Goal: Information Seeking & Learning: Learn about a topic

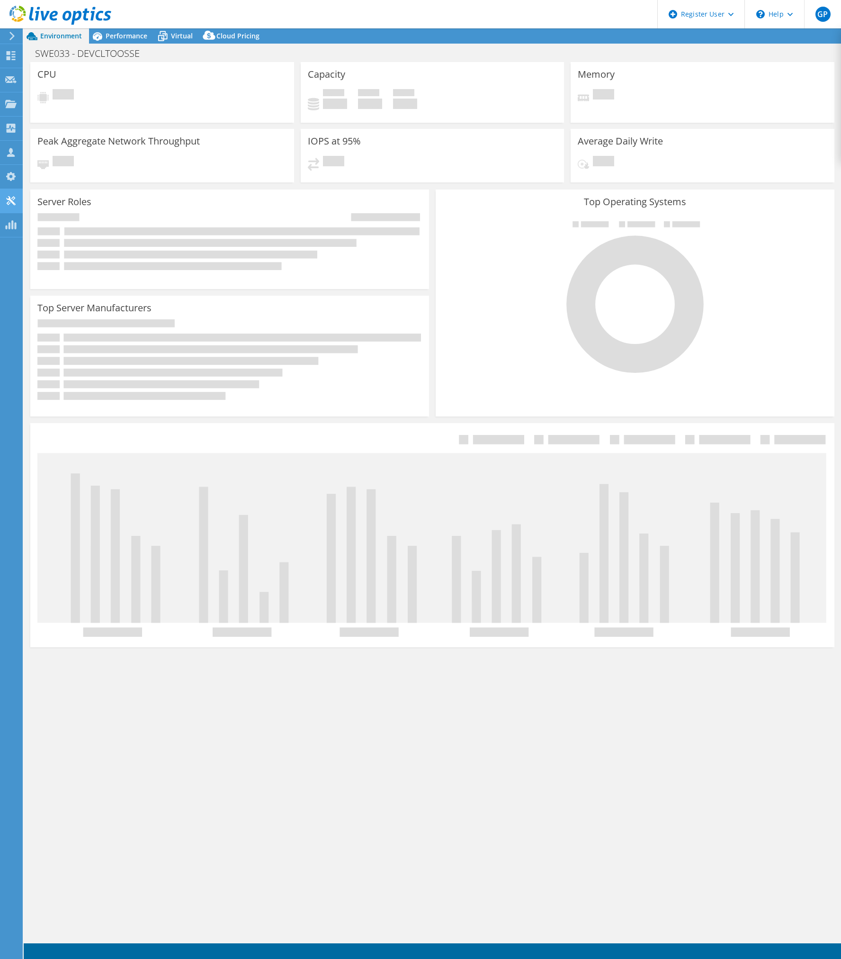
select select "EUFrankfurt"
select select "EUR"
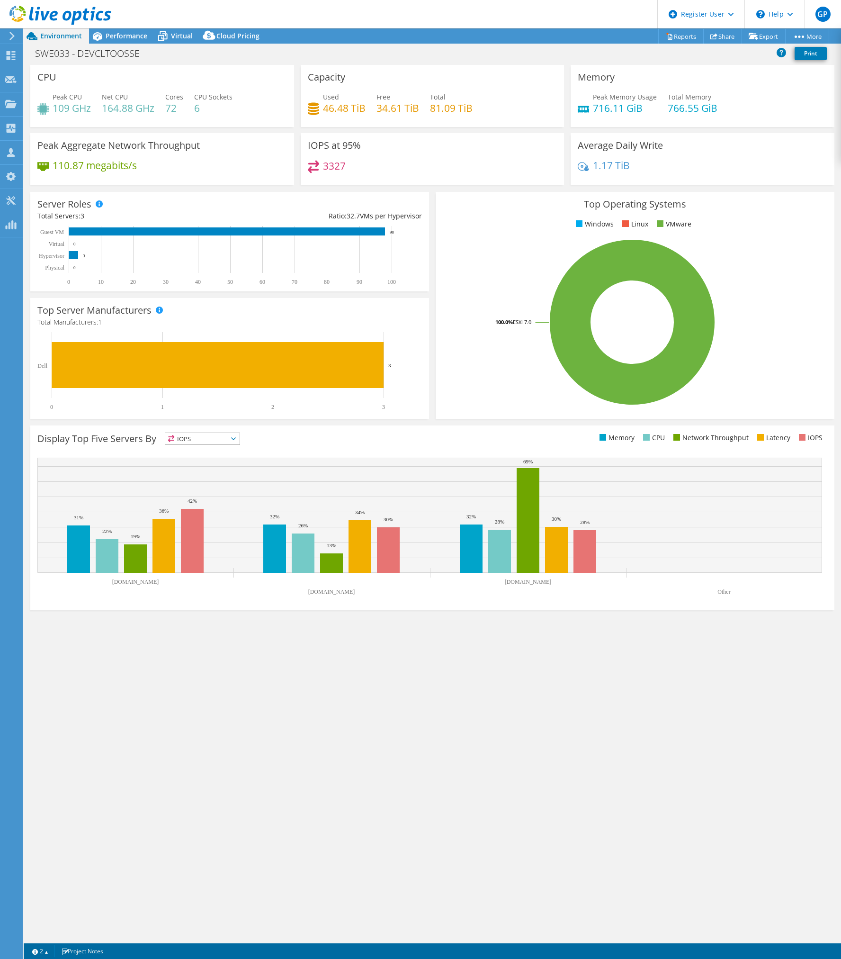
click at [461, 672] on div "CPU Peak CPU 109 GHz Net CPU 164.88 GHz Cores 72 CPU Sockets 6 Capacity Used 46…" at bounding box center [433, 504] width 818 height 878
click at [127, 34] on span "Performance" at bounding box center [127, 35] width 42 height 9
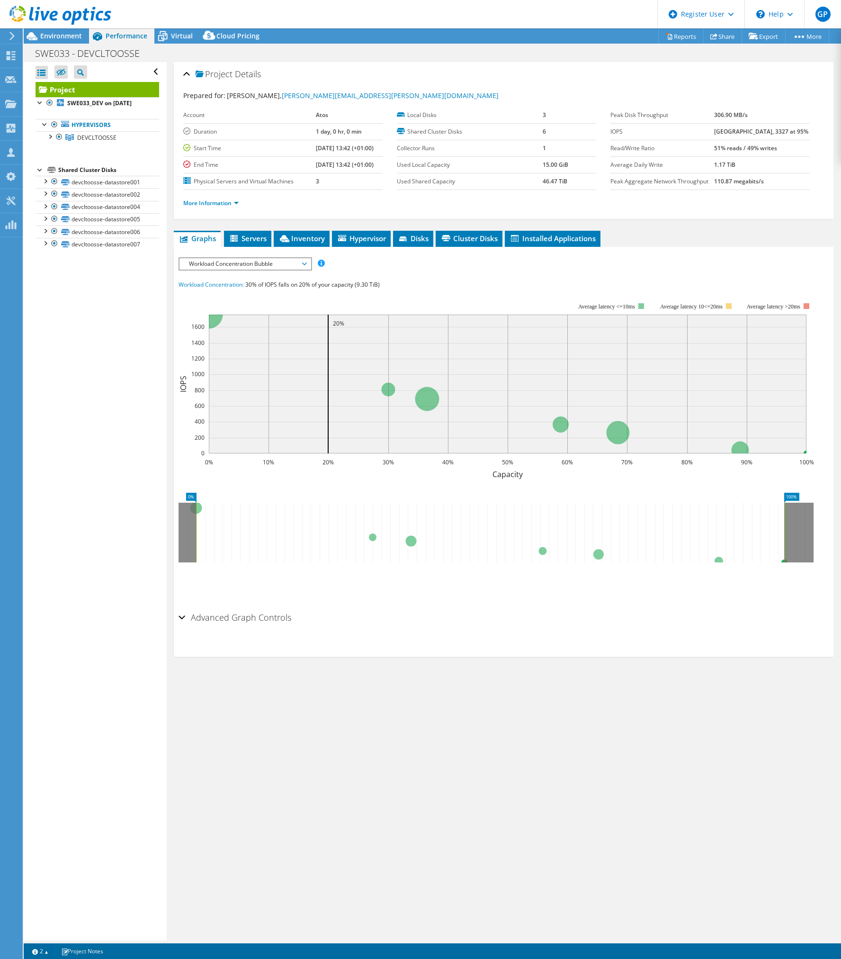
click at [6, 34] on div at bounding box center [10, 36] width 10 height 9
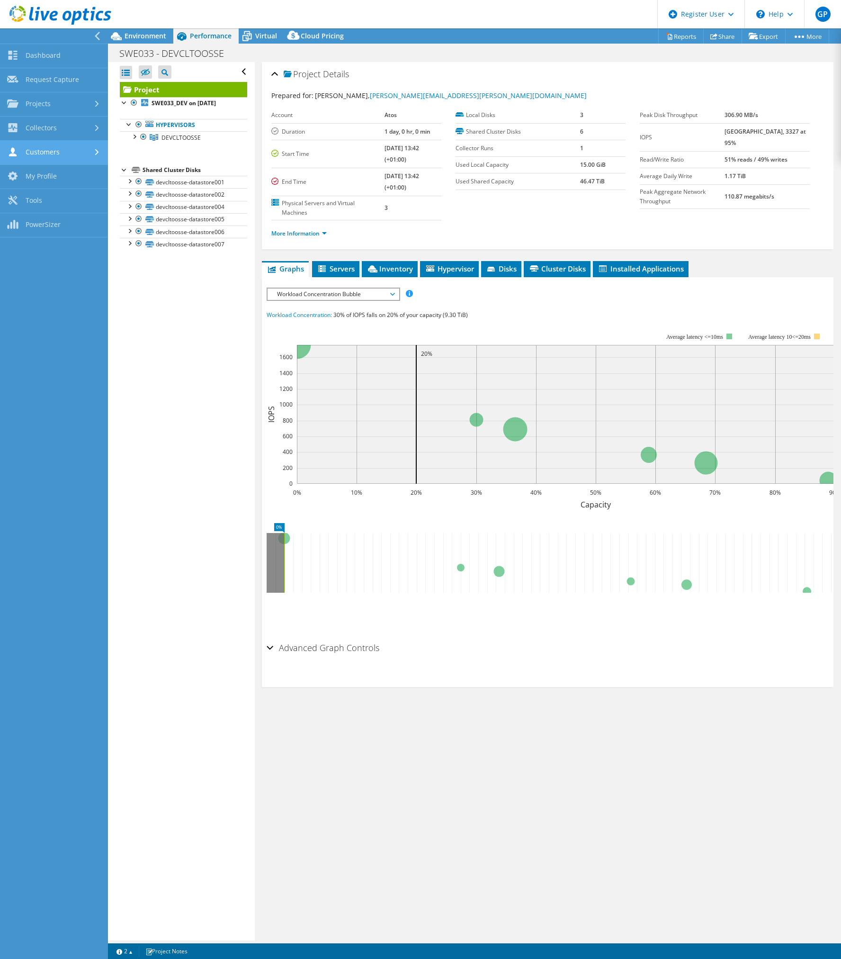
click at [72, 147] on link "Customers" at bounding box center [54, 153] width 108 height 24
click at [74, 104] on link "Projects" at bounding box center [54, 104] width 108 height 24
click at [72, 120] on link "Search Projects" at bounding box center [54, 129] width 108 height 24
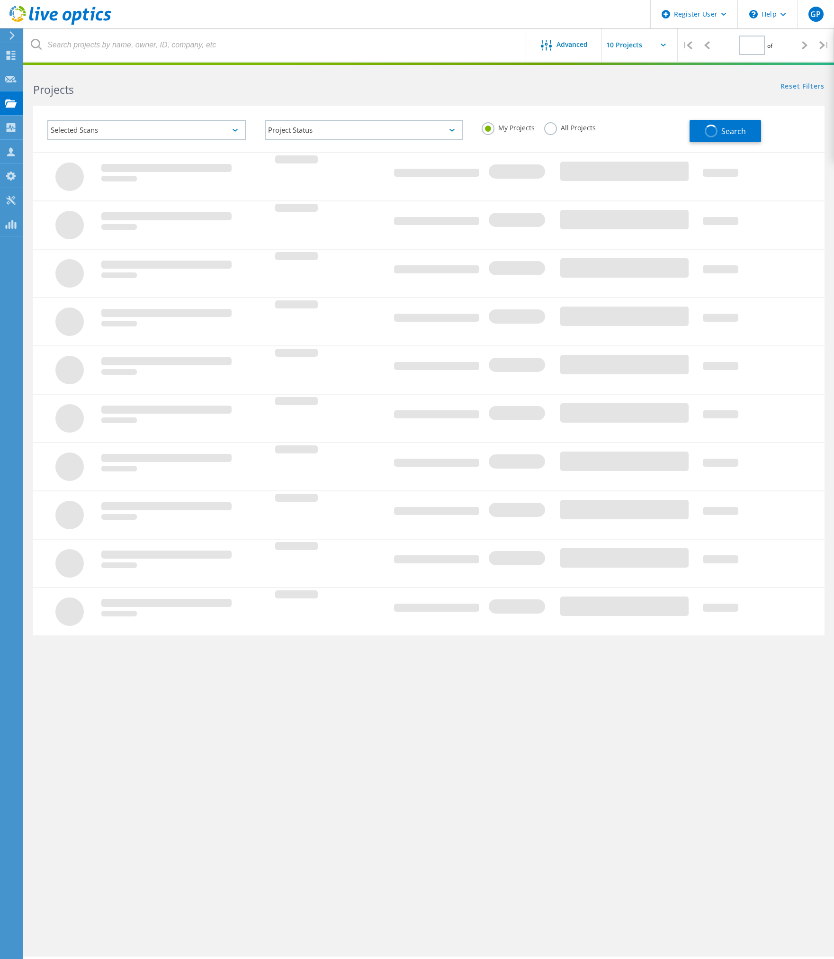
type input "1"
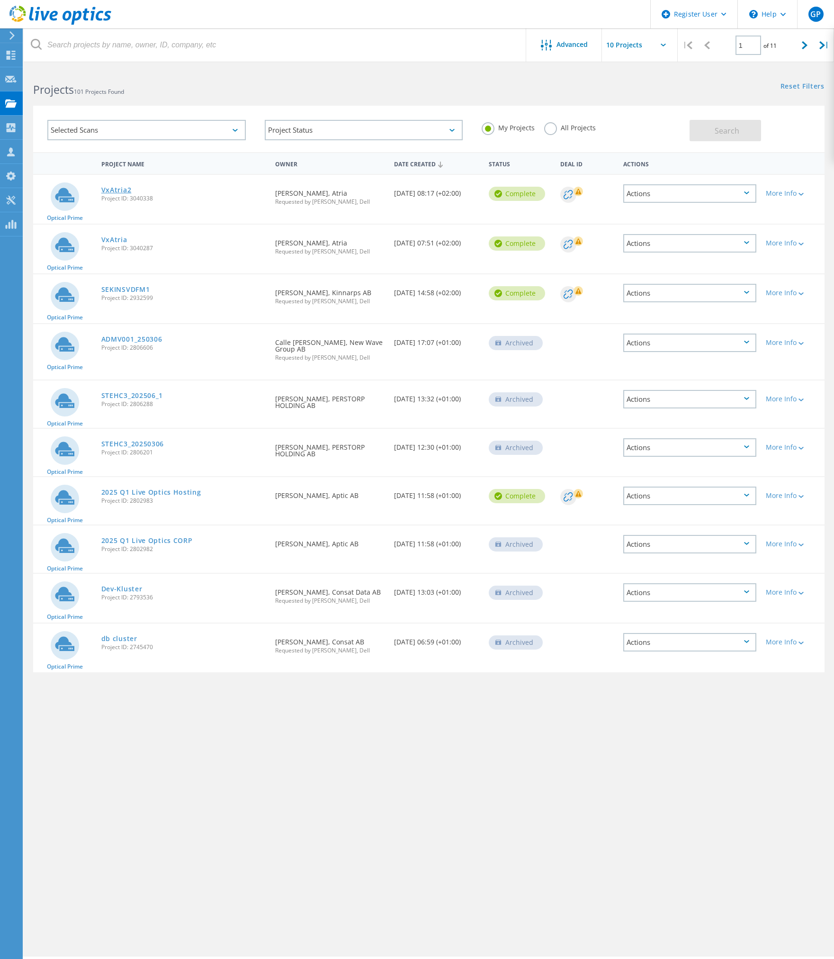
click at [118, 187] on link "VxAtria2" at bounding box center [116, 190] width 30 height 7
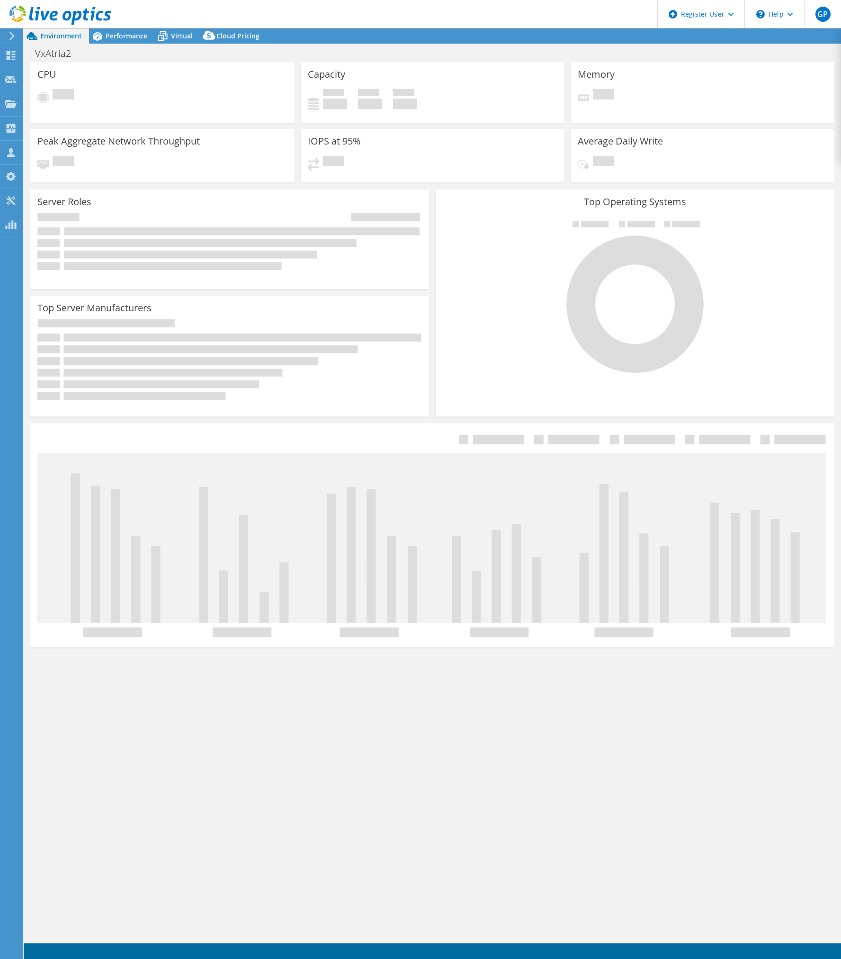
select select "USD"
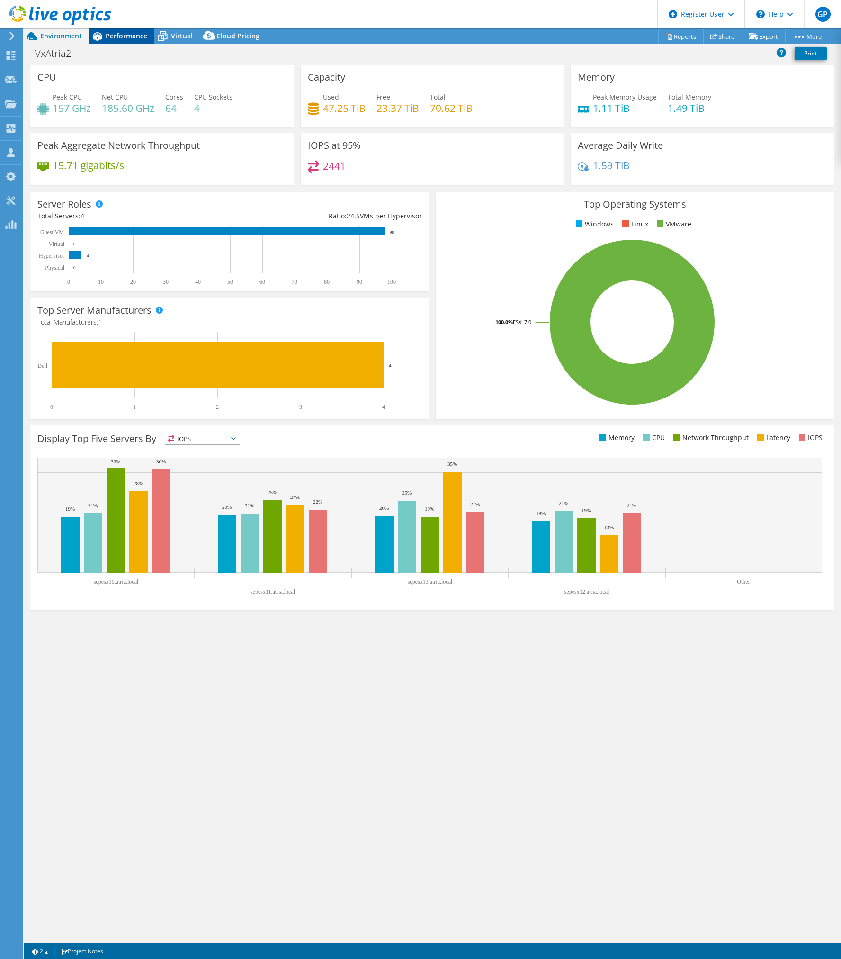
click at [116, 32] on span "Performance" at bounding box center [127, 35] width 42 height 9
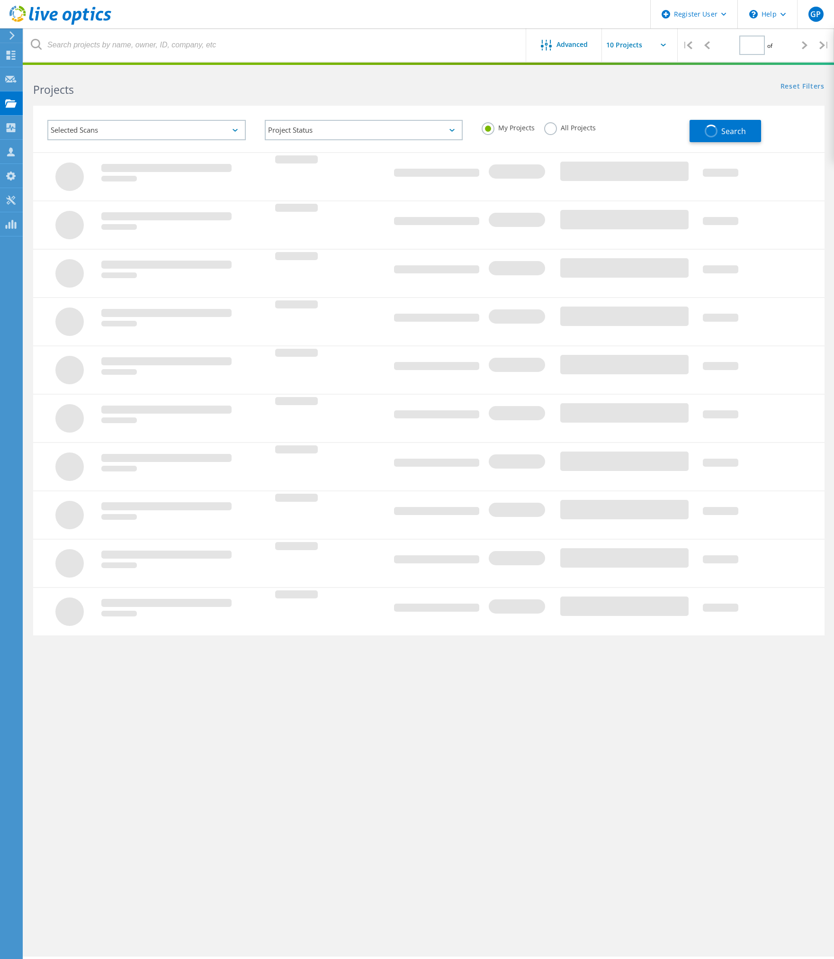
type input "1"
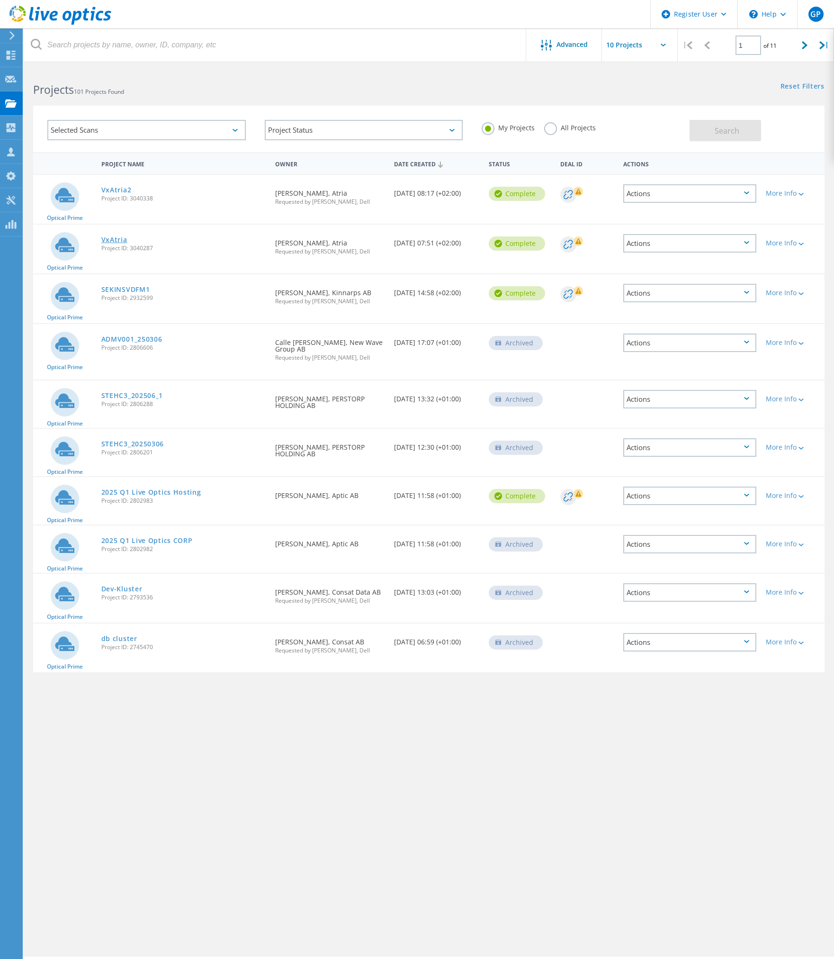
click at [118, 239] on link "VxAtria" at bounding box center [114, 239] width 26 height 7
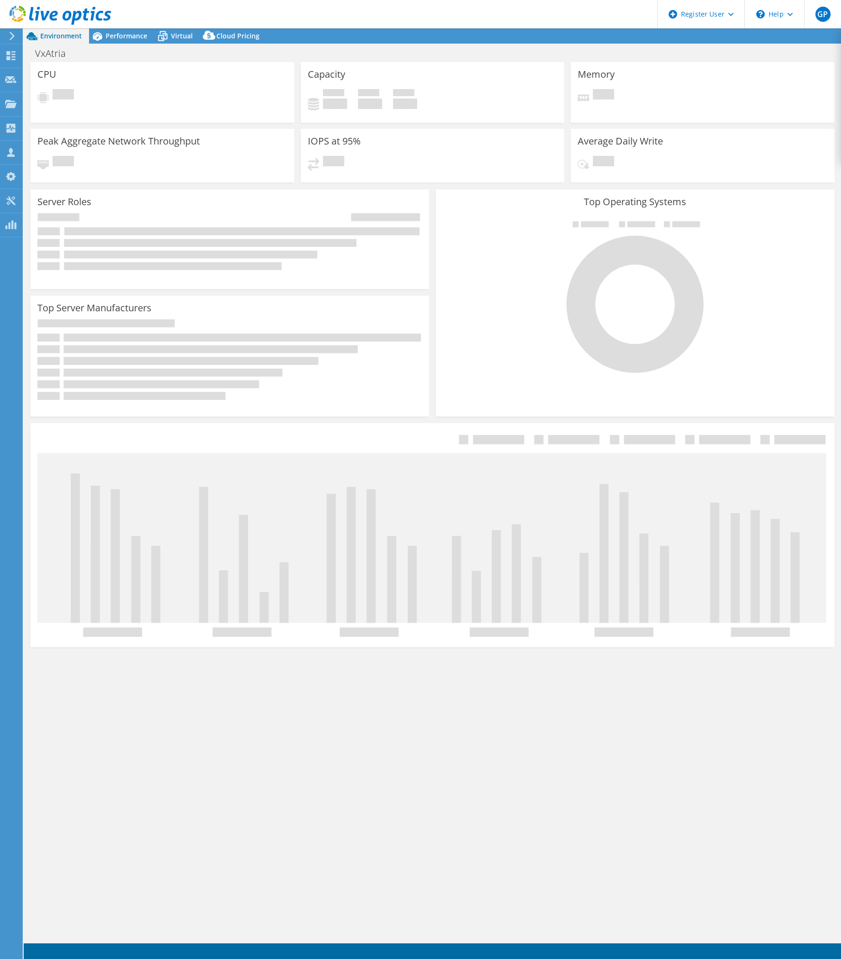
select select "USD"
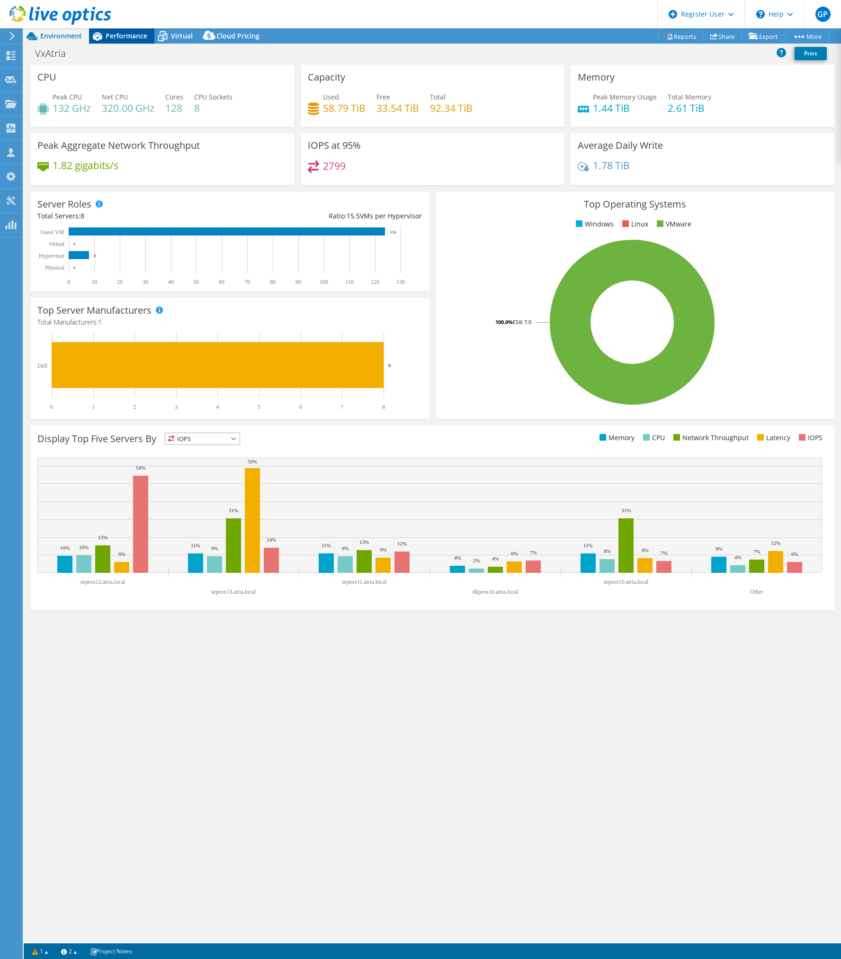
click at [124, 33] on span "Performance" at bounding box center [127, 35] width 42 height 9
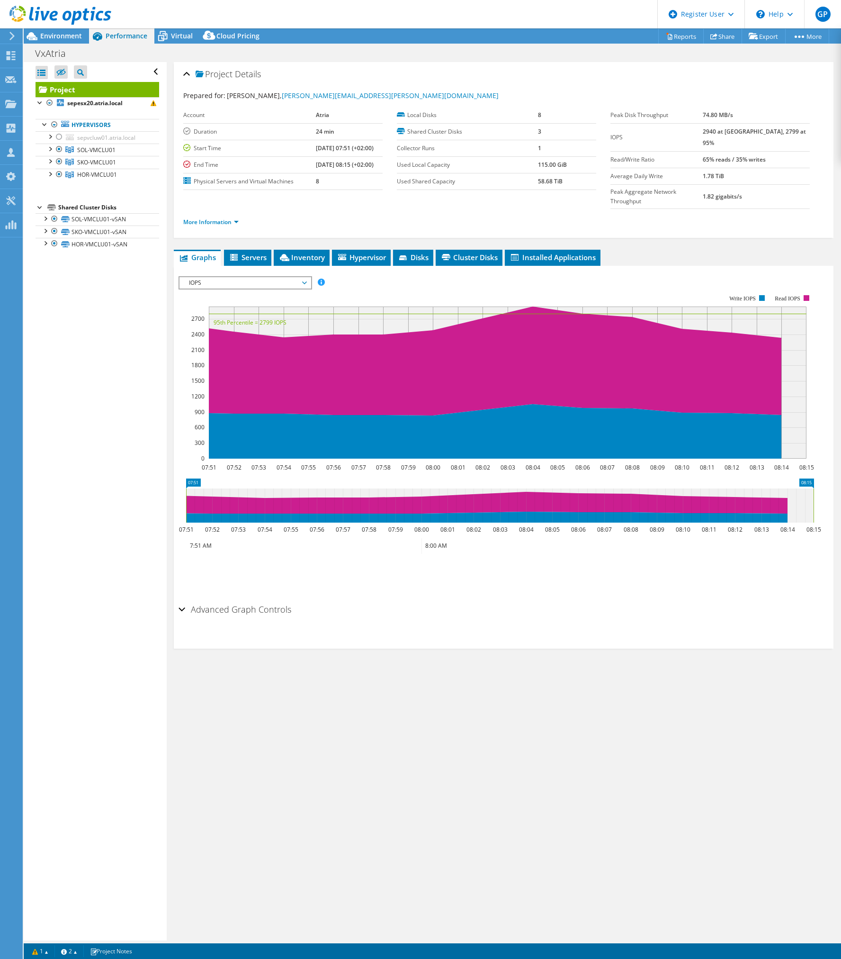
drag, startPoint x: 496, startPoint y: 435, endPoint x: 490, endPoint y: 423, distance: 13.6
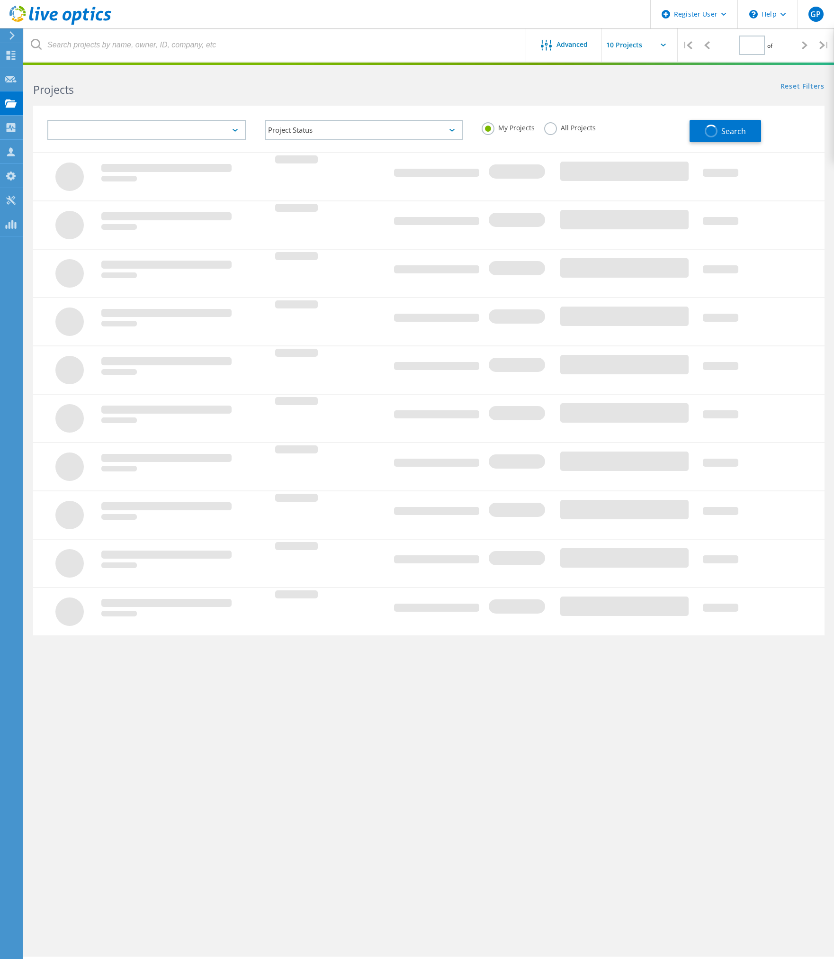
type input "1"
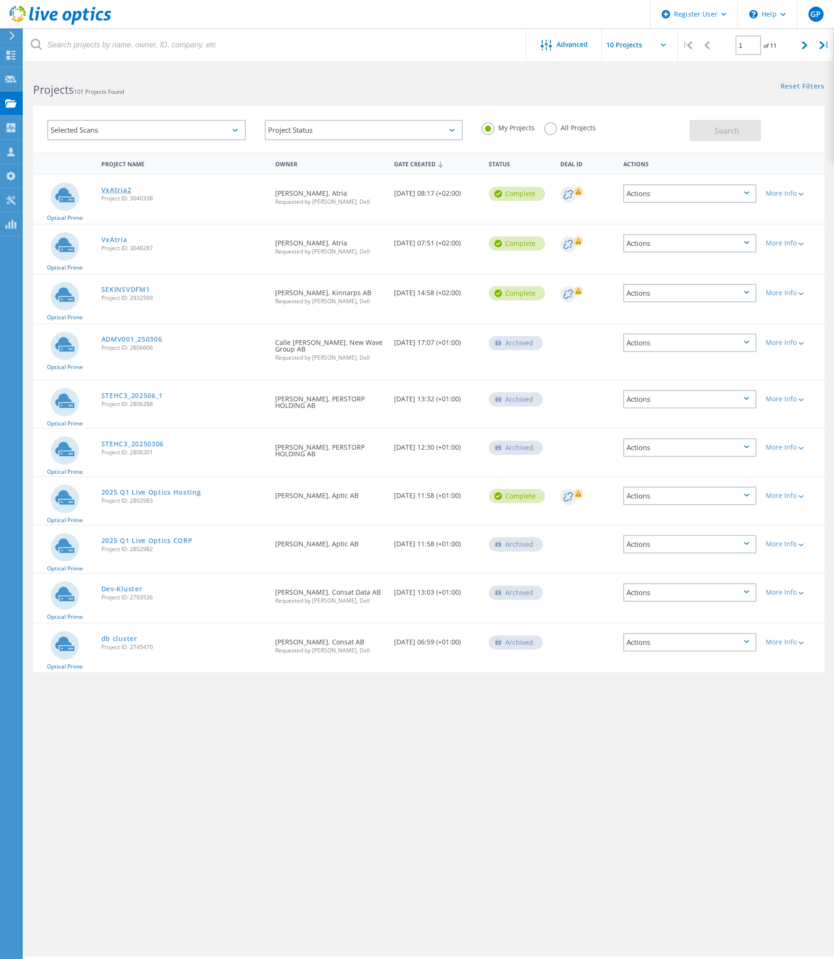
click at [122, 187] on link "VxAtria2" at bounding box center [116, 190] width 30 height 7
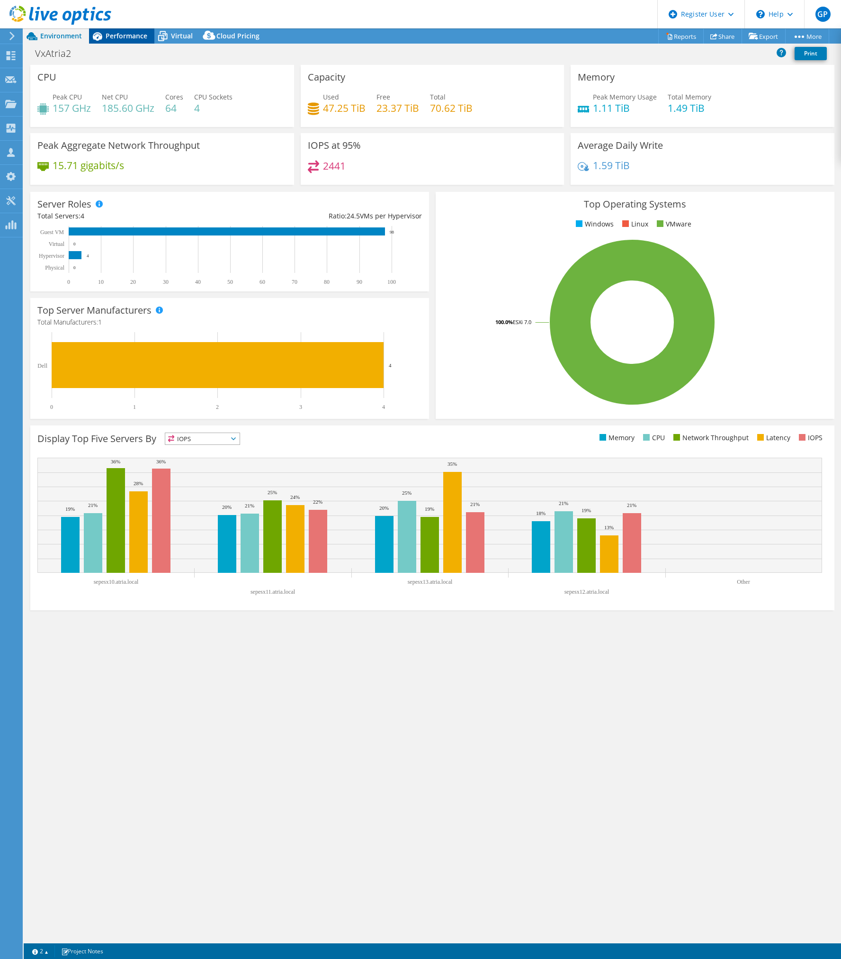
click at [130, 34] on span "Performance" at bounding box center [127, 35] width 42 height 9
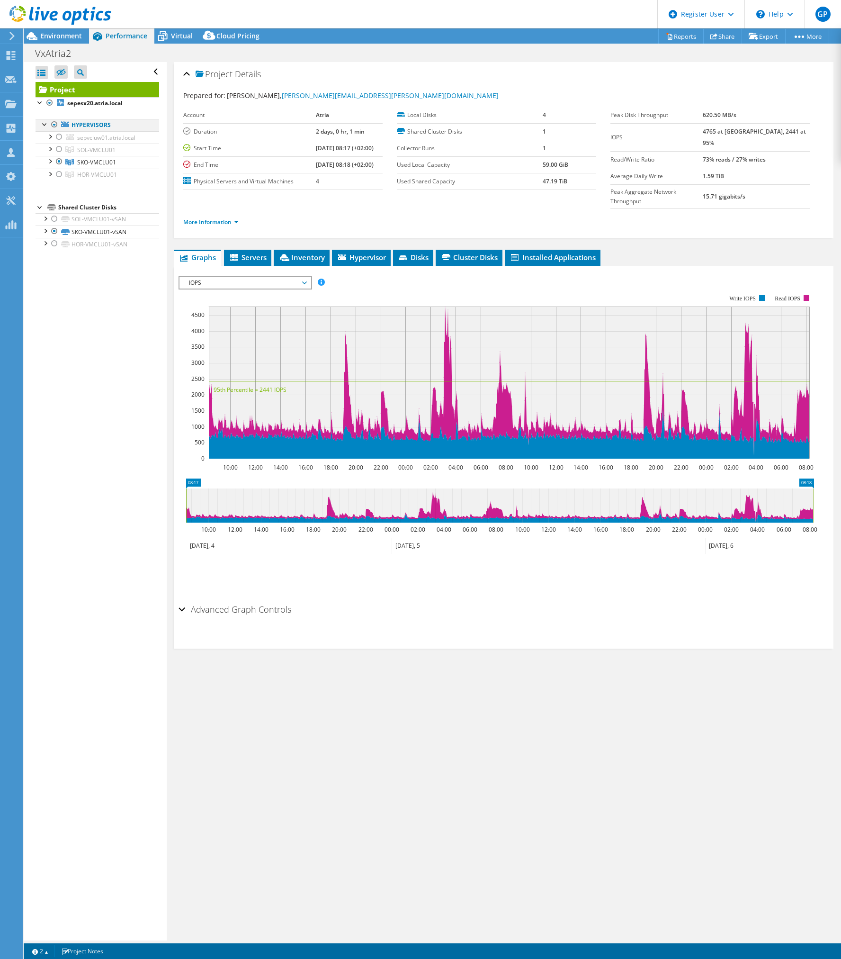
click at [54, 126] on div at bounding box center [54, 124] width 9 height 11
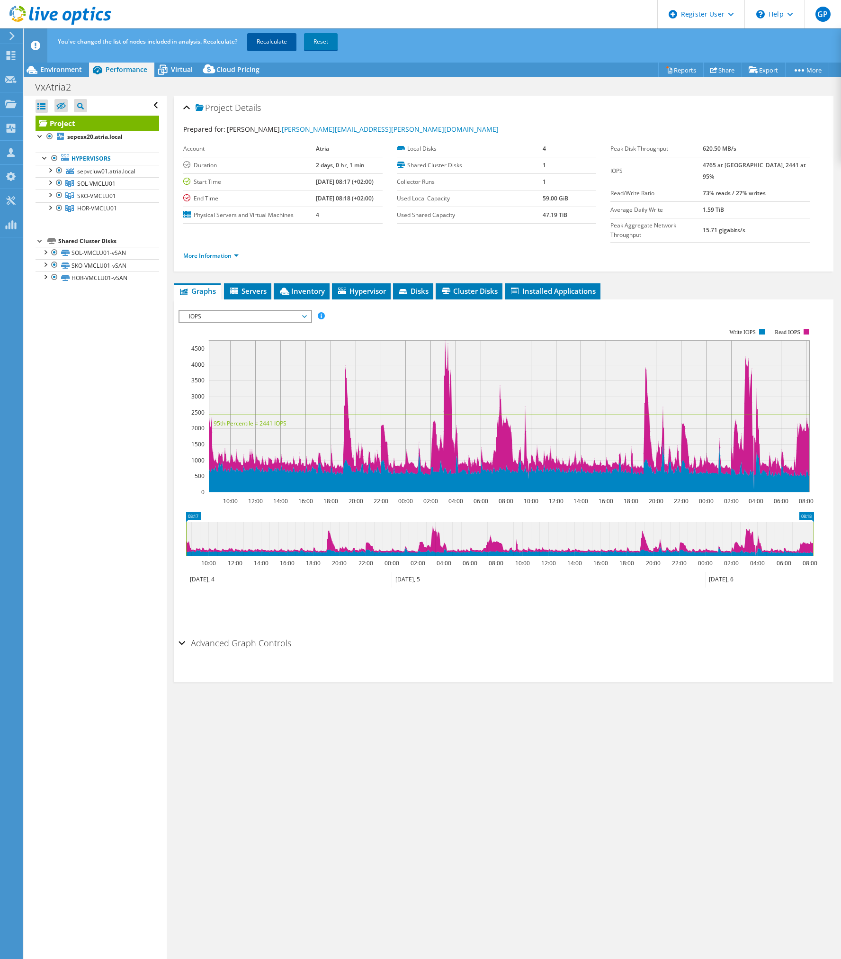
click at [279, 45] on link "Recalculate" at bounding box center [271, 41] width 49 height 17
drag, startPoint x: 365, startPoint y: 760, endPoint x: 362, endPoint y: 745, distance: 14.4
click at [362, 754] on div "Project Details Prepared for: Tobias Hansen, tobias.hansen@atria.com Account At…" at bounding box center [504, 535] width 674 height 878
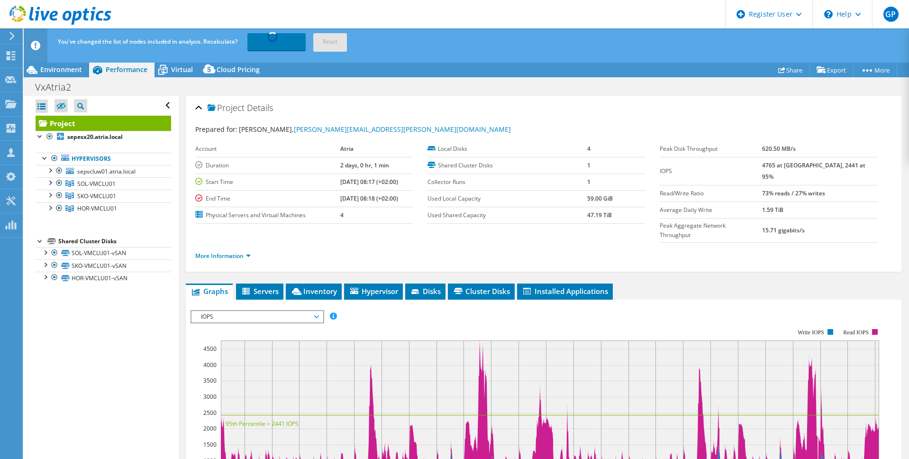
drag, startPoint x: 518, startPoint y: 105, endPoint x: 532, endPoint y: 121, distance: 21.5
click at [518, 105] on div "Project Details" at bounding box center [543, 108] width 696 height 20
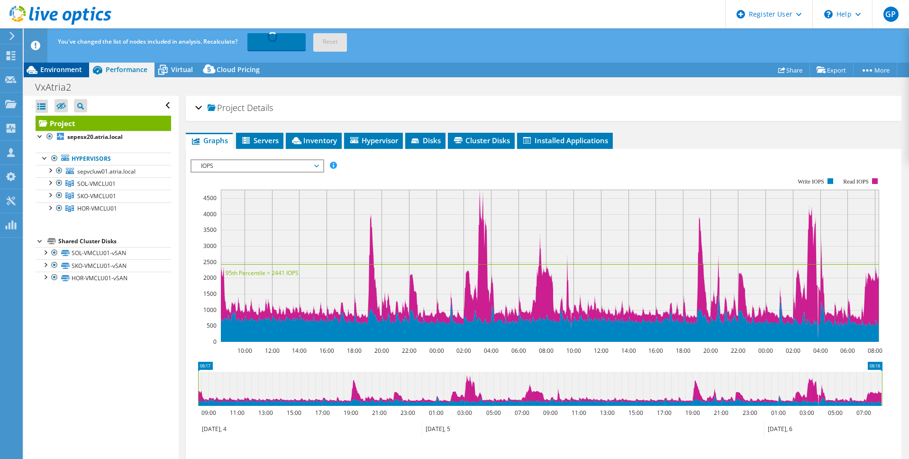
click at [67, 71] on span "Environment" at bounding box center [61, 69] width 42 height 9
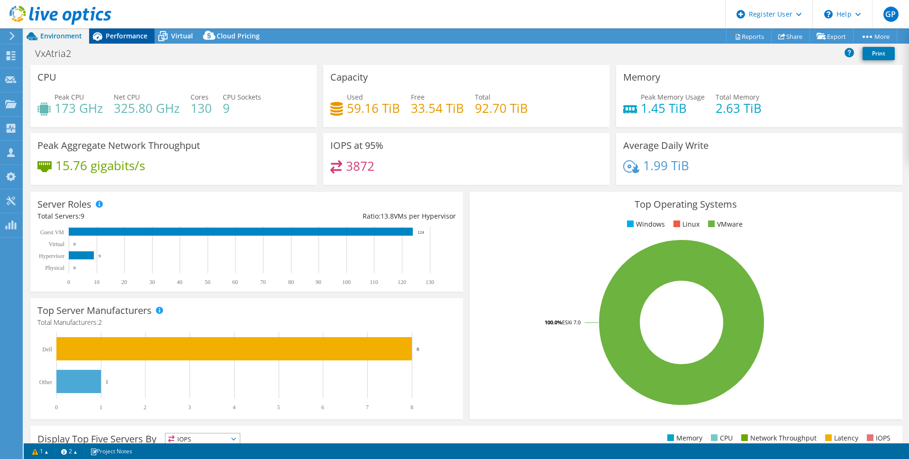
click at [122, 35] on span "Performance" at bounding box center [127, 35] width 42 height 9
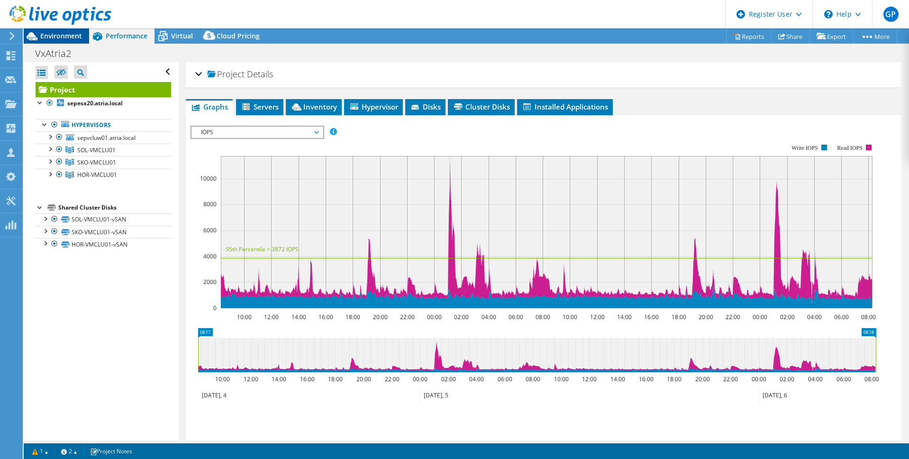
click at [69, 39] on span "Environment" at bounding box center [61, 35] width 42 height 9
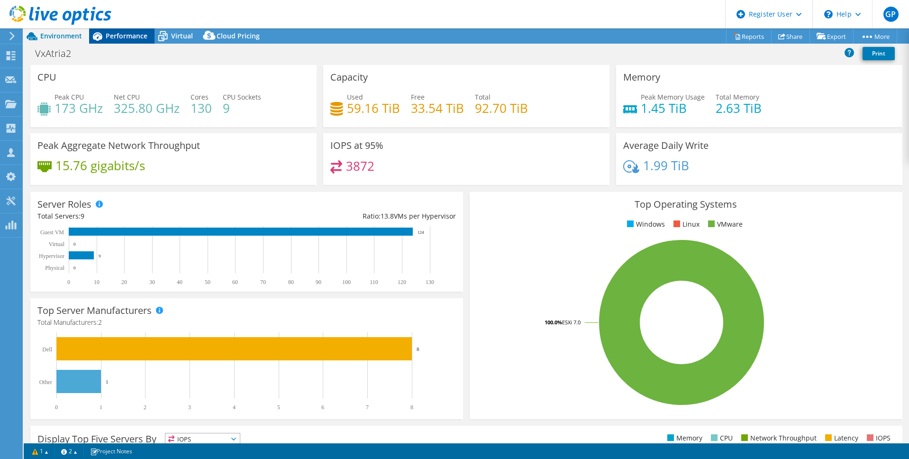
click at [129, 39] on span "Performance" at bounding box center [127, 35] width 42 height 9
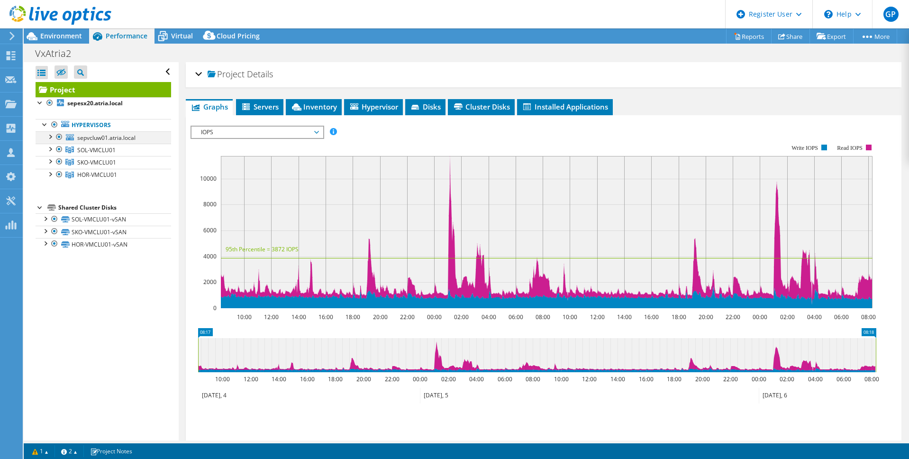
click at [61, 137] on div at bounding box center [58, 136] width 9 height 11
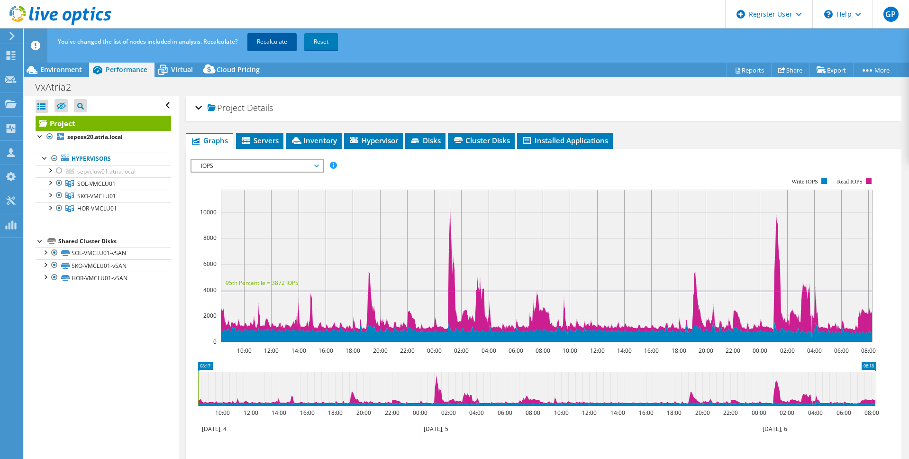
click at [264, 40] on link "Recalculate" at bounding box center [271, 41] width 49 height 17
click at [66, 65] on span "Environment" at bounding box center [61, 69] width 42 height 9
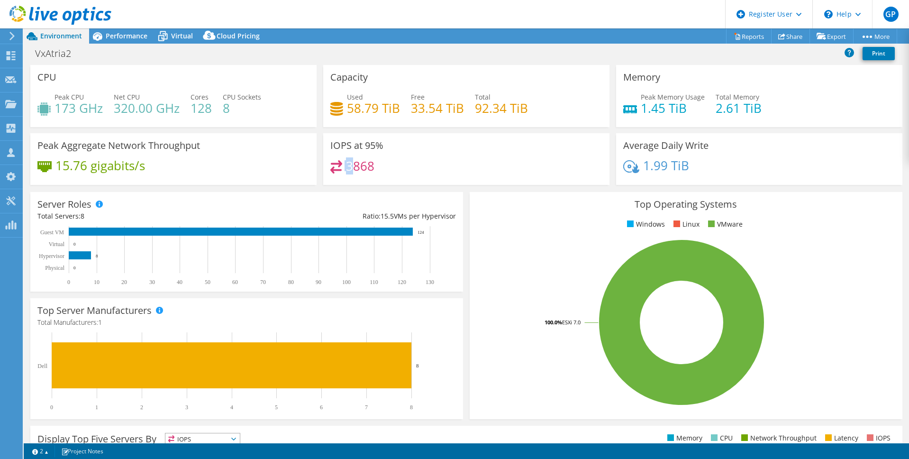
drag, startPoint x: 349, startPoint y: 168, endPoint x: 445, endPoint y: 154, distance: 97.2
click at [445, 154] on div "IOPS at 95% 3868" at bounding box center [466, 159] width 286 height 52
click at [396, 170] on div "3868" at bounding box center [466, 170] width 272 height 20
drag, startPoint x: 371, startPoint y: 161, endPoint x: 449, endPoint y: 295, distance: 154.3
click at [346, 164] on h4 "3868" at bounding box center [360, 166] width 28 height 10
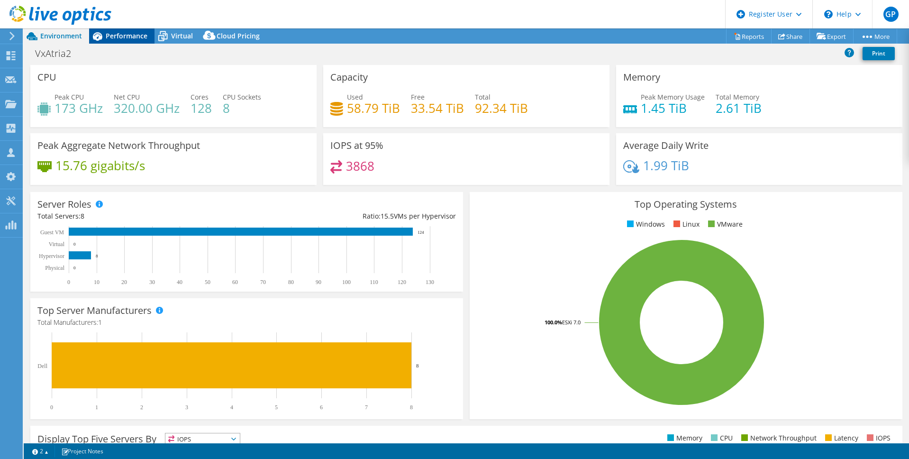
click at [122, 32] on span "Performance" at bounding box center [127, 35] width 42 height 9
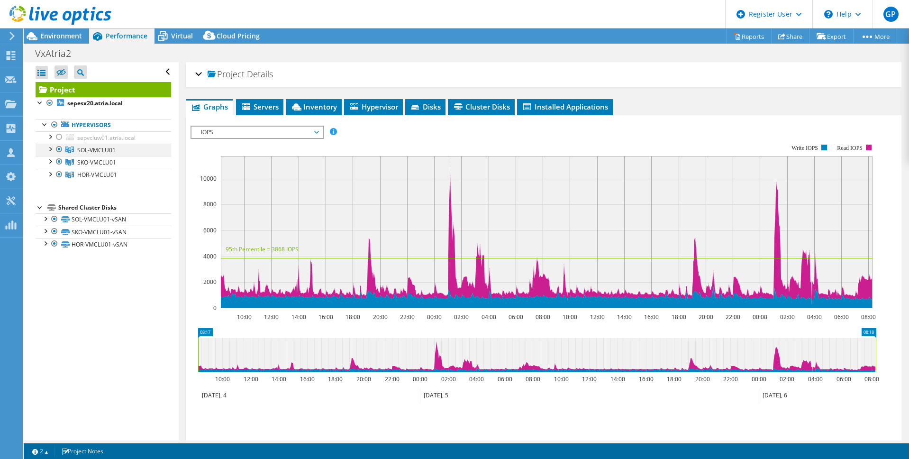
click at [52, 148] on div at bounding box center [49, 148] width 9 height 9
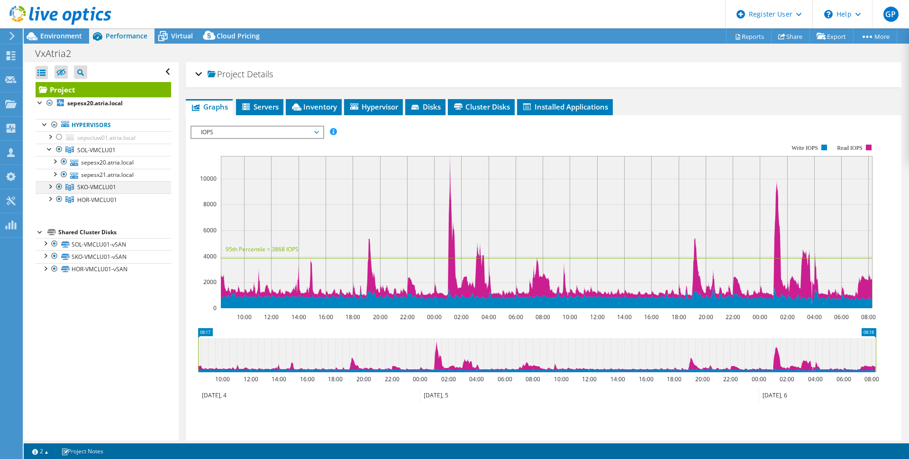
click at [50, 186] on div at bounding box center [49, 185] width 9 height 9
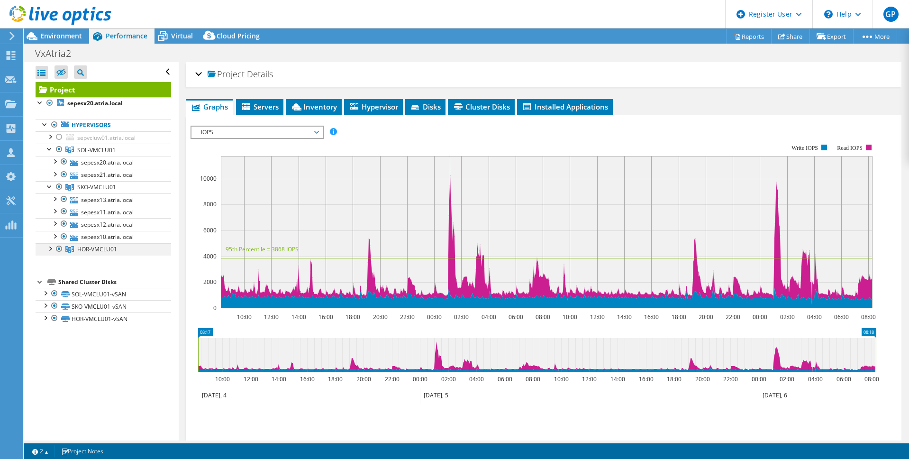
click at [52, 247] on div at bounding box center [49, 247] width 9 height 9
click at [58, 248] on div at bounding box center [58, 248] width 9 height 11
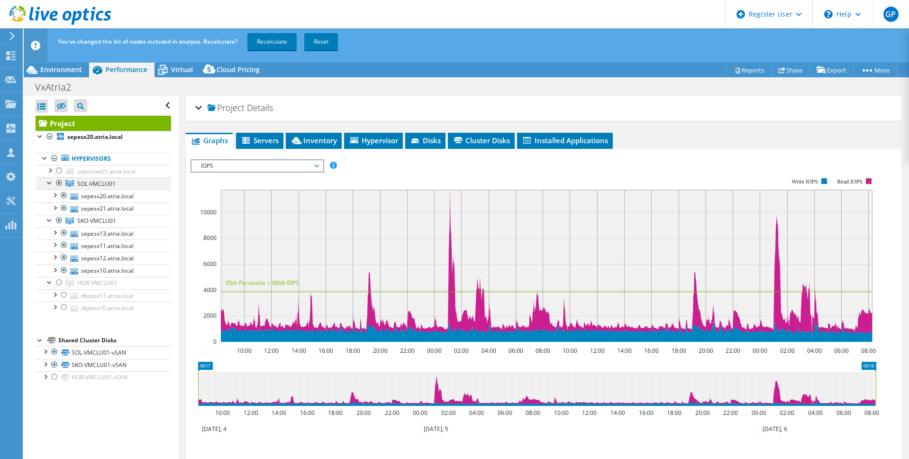
click at [59, 181] on div at bounding box center [58, 182] width 9 height 11
click at [276, 39] on link "Recalculate" at bounding box center [271, 41] width 49 height 17
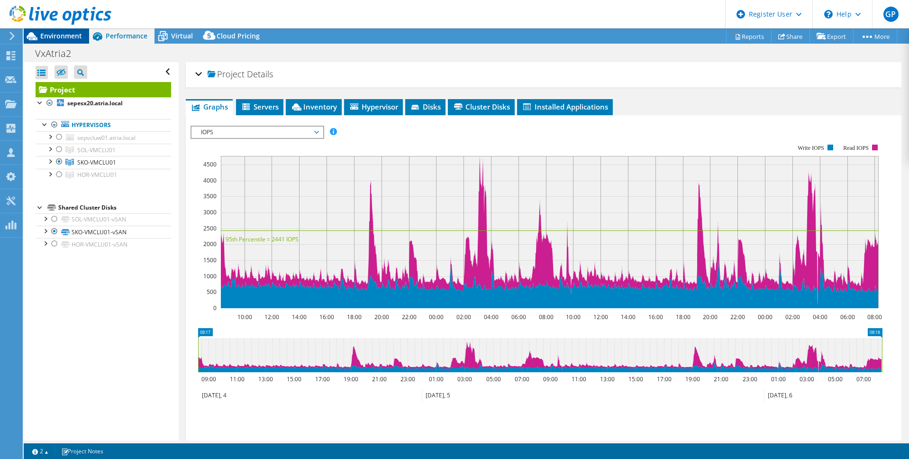
click at [52, 36] on span "Environment" at bounding box center [61, 35] width 42 height 9
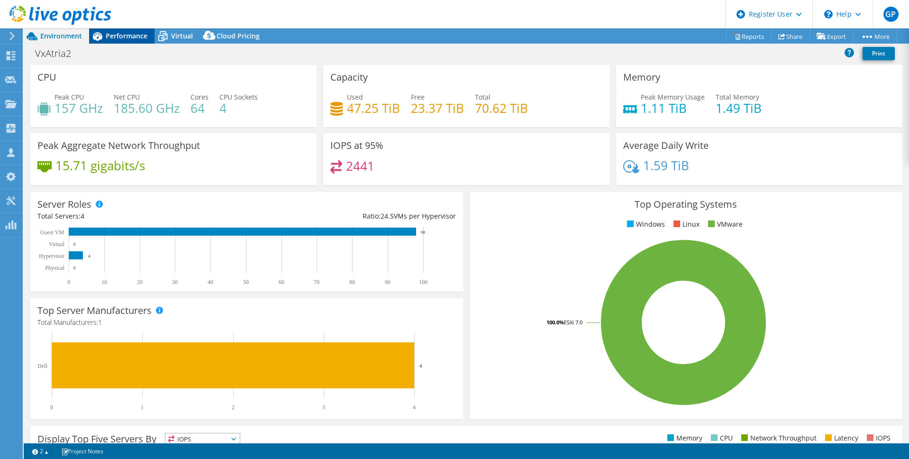
click at [127, 36] on span "Performance" at bounding box center [127, 35] width 42 height 9
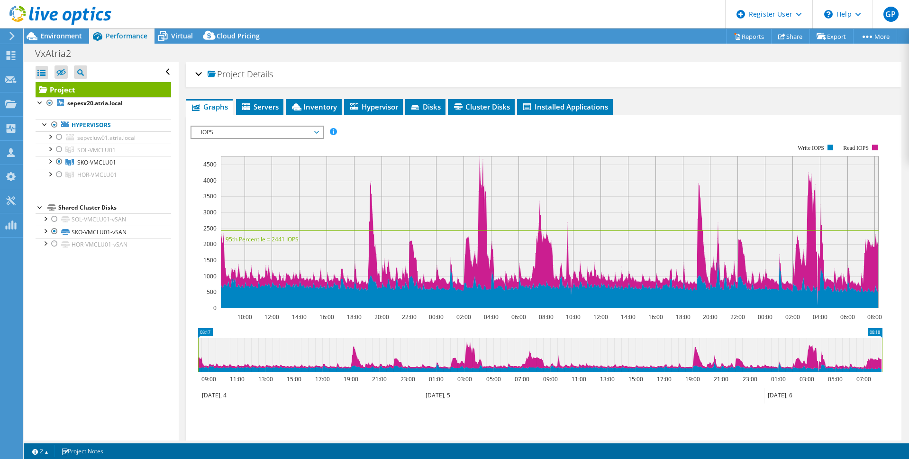
click at [292, 127] on span "IOPS" at bounding box center [257, 132] width 122 height 11
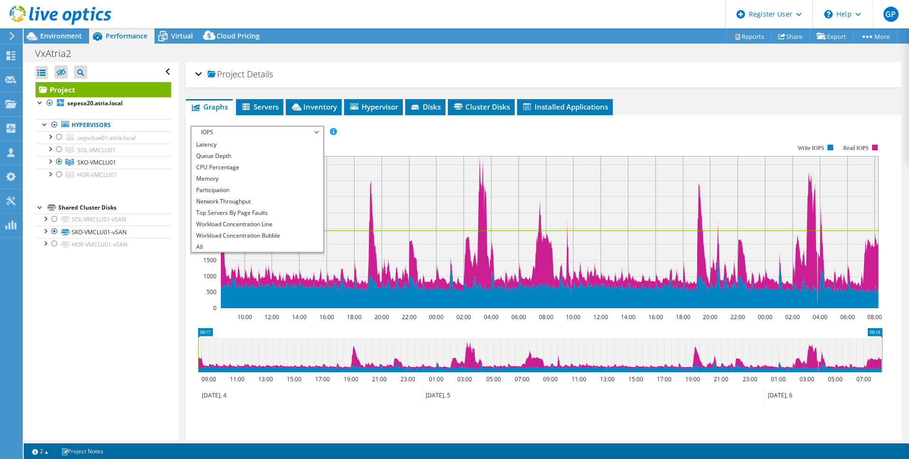
scroll to position [34, 0]
click at [246, 165] on li "CPU Percentage" at bounding box center [256, 166] width 131 height 11
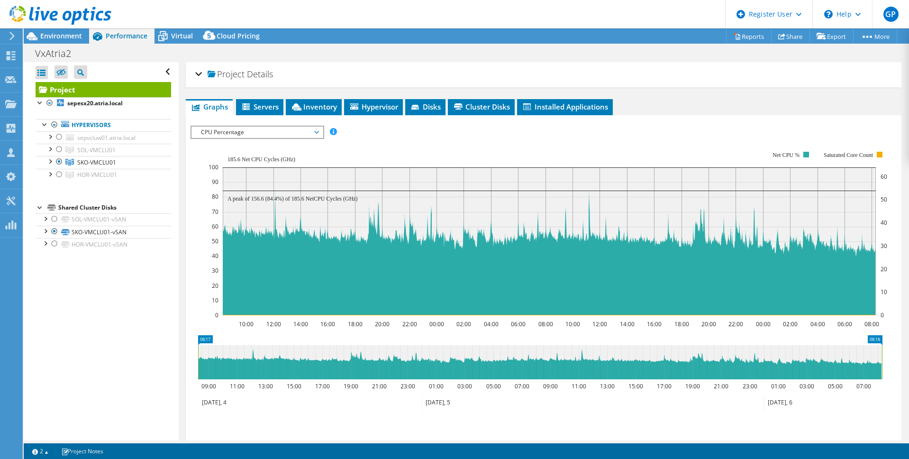
click at [70, 28] on div at bounding box center [55, 16] width 111 height 32
click at [71, 36] on span "Environment" at bounding box center [61, 35] width 42 height 9
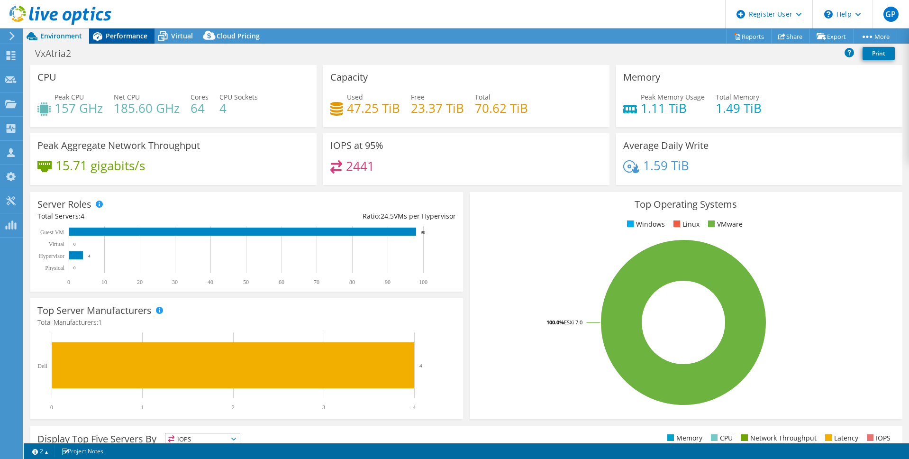
click at [128, 32] on span "Performance" at bounding box center [127, 35] width 42 height 9
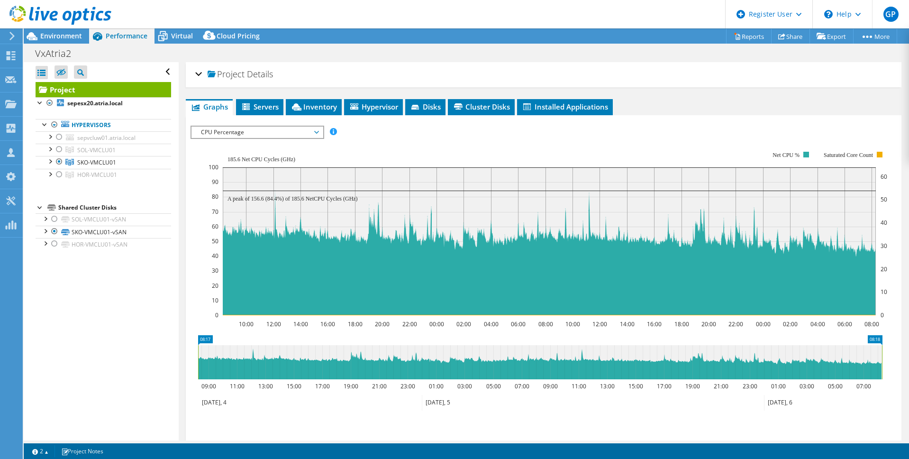
click at [208, 132] on span "CPU Percentage" at bounding box center [257, 132] width 122 height 11
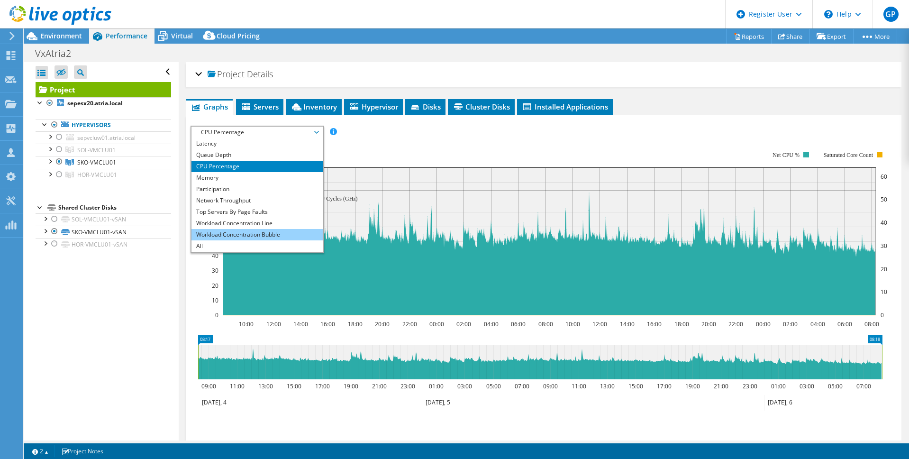
click at [282, 234] on li "Workload Concentration Bubble" at bounding box center [256, 234] width 131 height 11
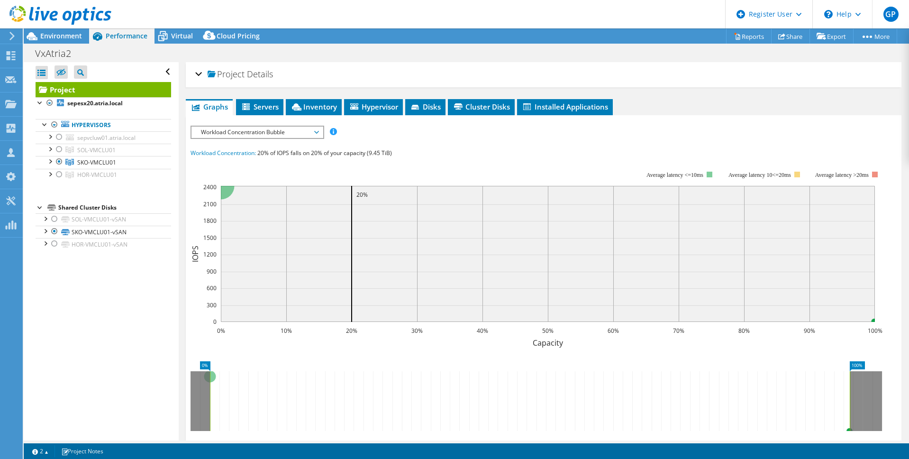
drag, startPoint x: 269, startPoint y: 132, endPoint x: 282, endPoint y: 205, distance: 74.7
click at [268, 132] on span "Workload Concentration Bubble" at bounding box center [257, 132] width 122 height 11
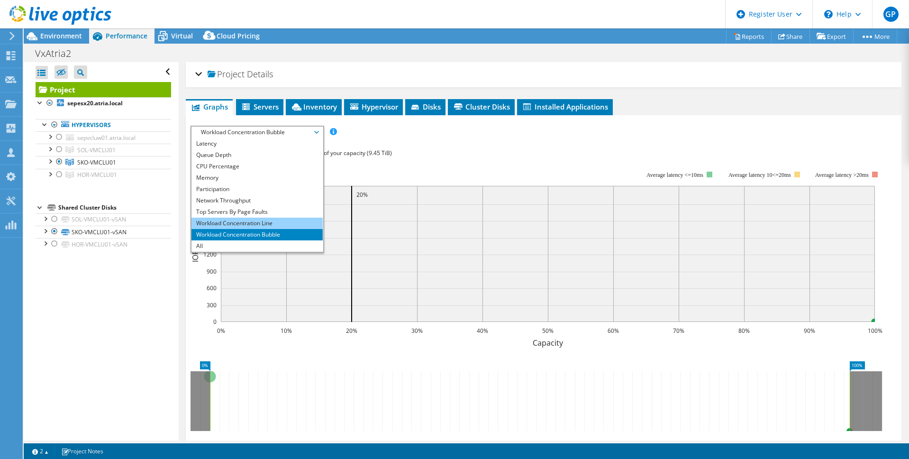
click at [274, 223] on li "Workload Concentration Line" at bounding box center [256, 222] width 131 height 11
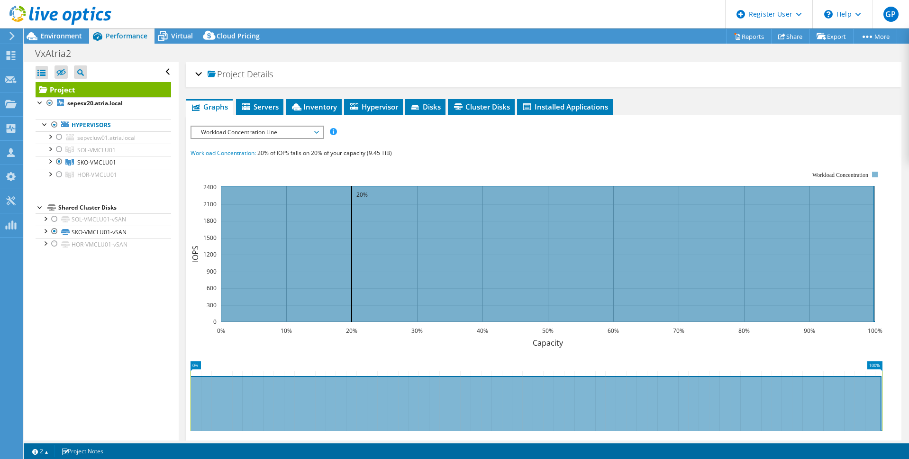
click at [487, 146] on div "IOPS Disk Throughput IO Size Latency Queue Depth CPU Percentage Memory Page Fau…" at bounding box center [543, 301] width 706 height 351
click at [298, 130] on span "Workload Concentration Line" at bounding box center [257, 132] width 122 height 11
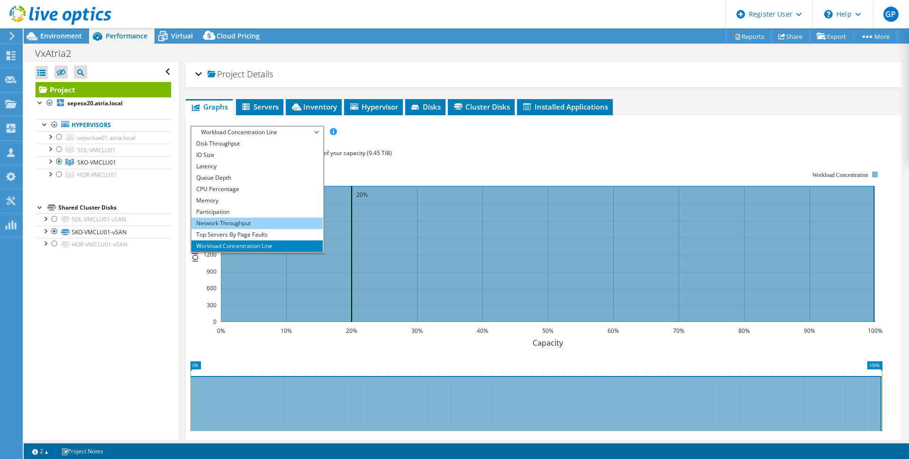
scroll to position [0, 0]
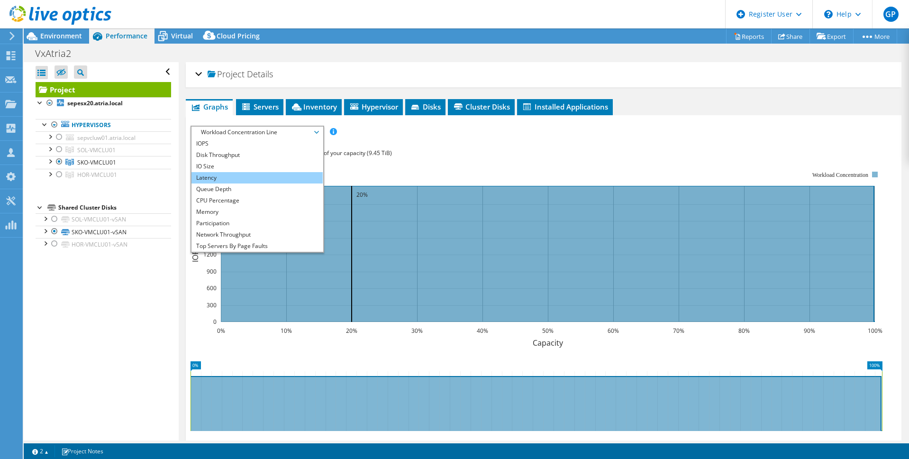
click at [270, 178] on li "Latency" at bounding box center [256, 177] width 131 height 11
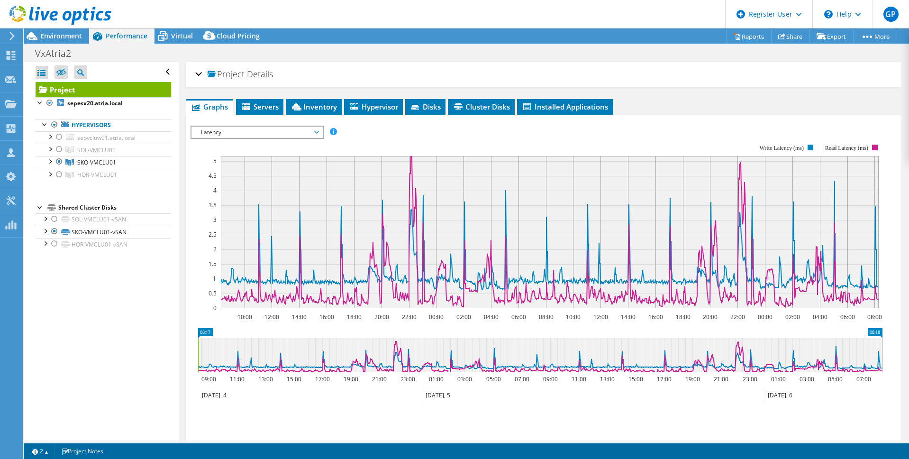
click at [249, 135] on span "Latency" at bounding box center [257, 132] width 122 height 11
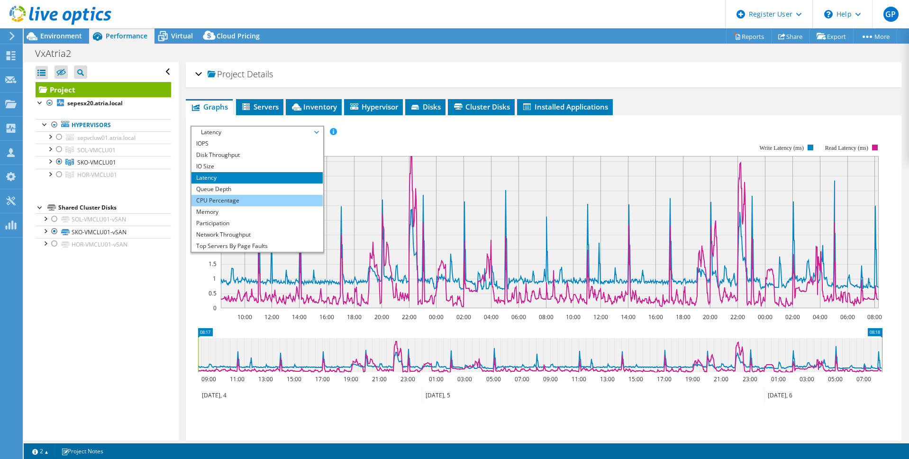
click at [239, 203] on li "CPU Percentage" at bounding box center [256, 200] width 131 height 11
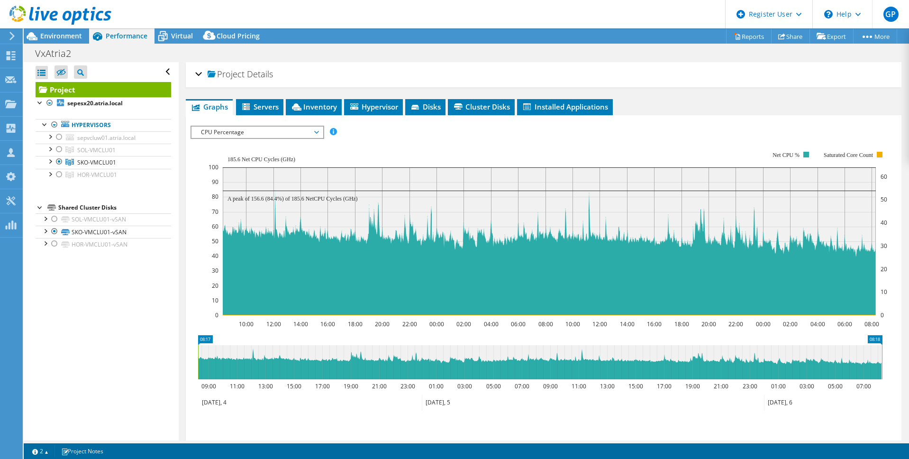
click at [264, 133] on span "CPU Percentage" at bounding box center [257, 132] width 122 height 11
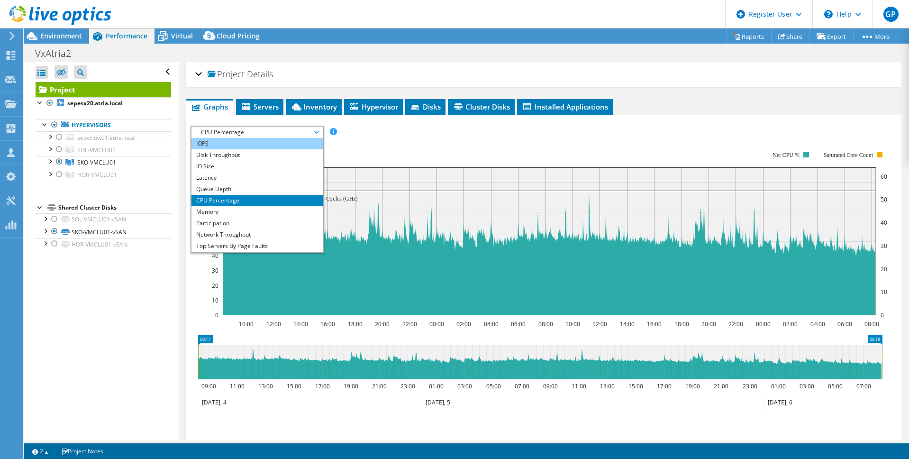
click at [253, 149] on li "Disk Throughput" at bounding box center [256, 154] width 131 height 11
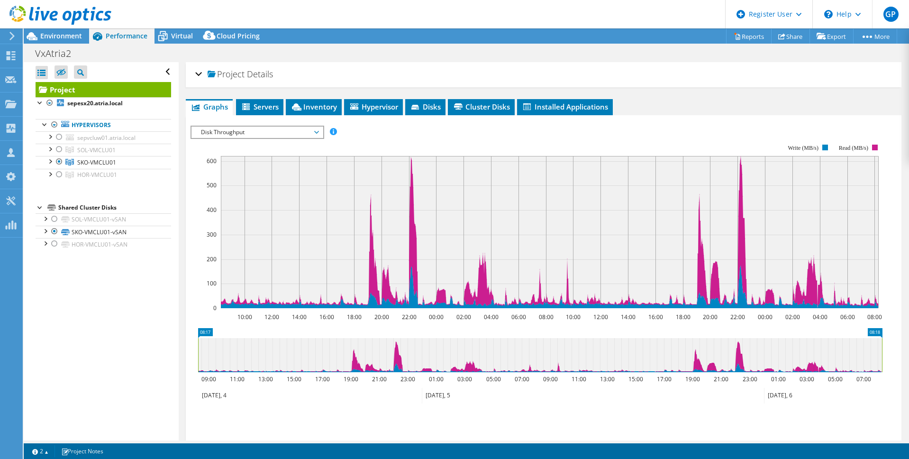
click at [273, 130] on span "Disk Throughput" at bounding box center [257, 132] width 122 height 11
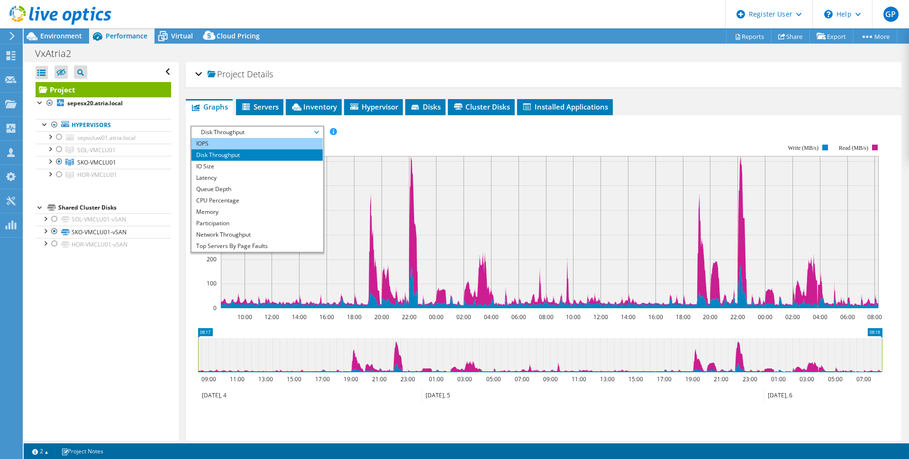
click at [253, 144] on li "IOPS" at bounding box center [256, 143] width 131 height 11
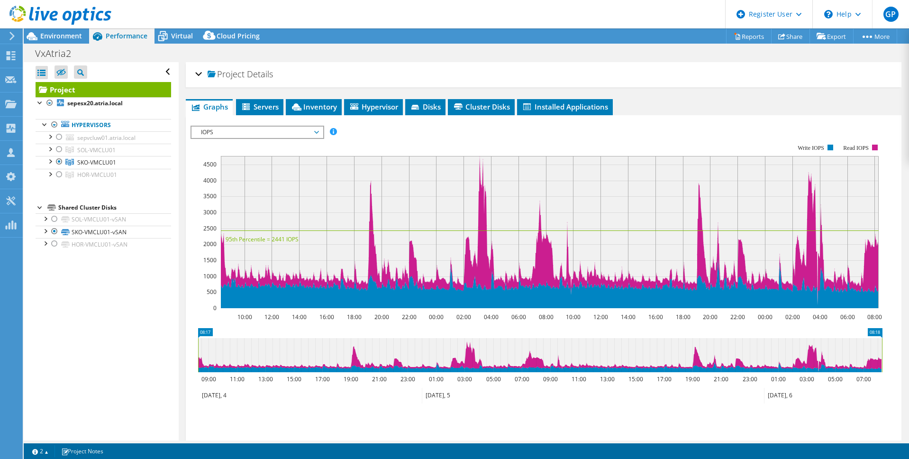
drag, startPoint x: 237, startPoint y: 134, endPoint x: 240, endPoint y: 147, distance: 13.5
click at [237, 134] on span "IOPS" at bounding box center [257, 132] width 122 height 11
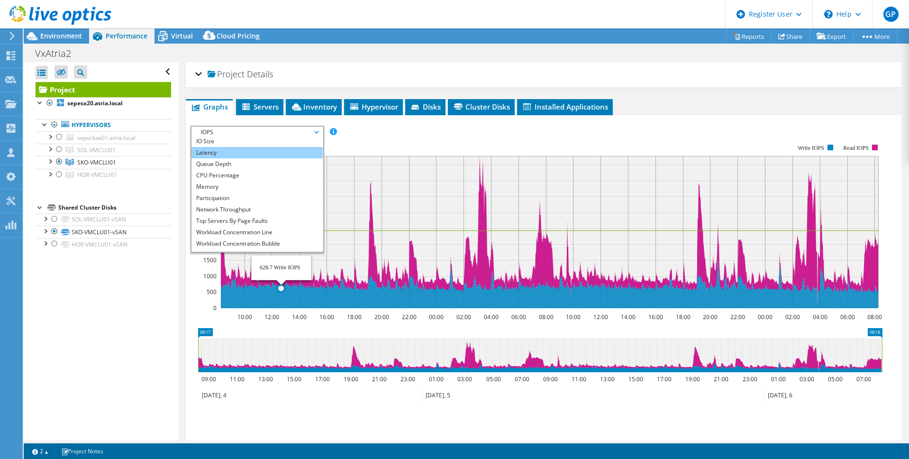
scroll to position [34, 0]
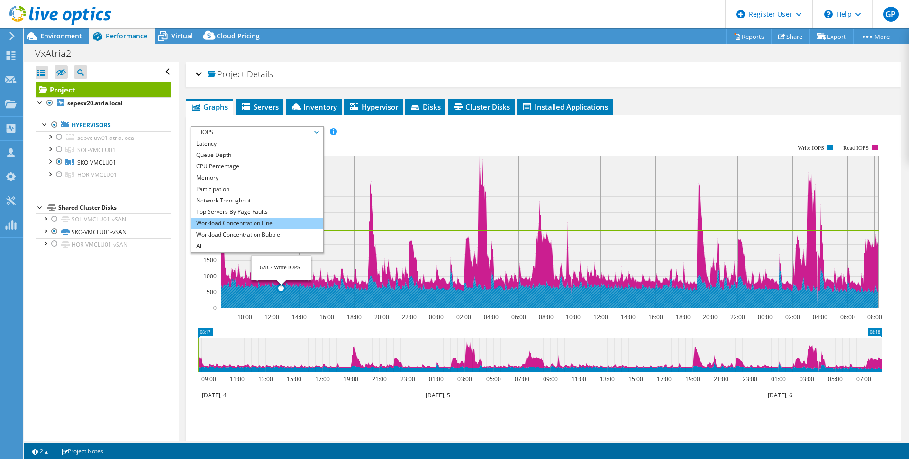
click at [281, 223] on li "Workload Concentration Line" at bounding box center [256, 222] width 131 height 11
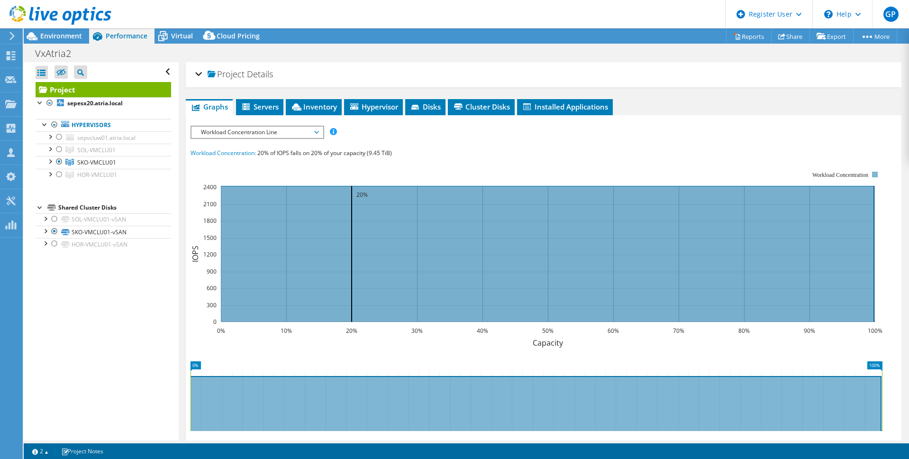
drag, startPoint x: 398, startPoint y: 152, endPoint x: 392, endPoint y: 180, distance: 28.5
click at [398, 153] on div "Workload Concentration: 20% of IOPS falls on 20% of your capacity (9.45 TiB)" at bounding box center [543, 153] width 706 height 10
click at [60, 160] on div at bounding box center [58, 161] width 9 height 11
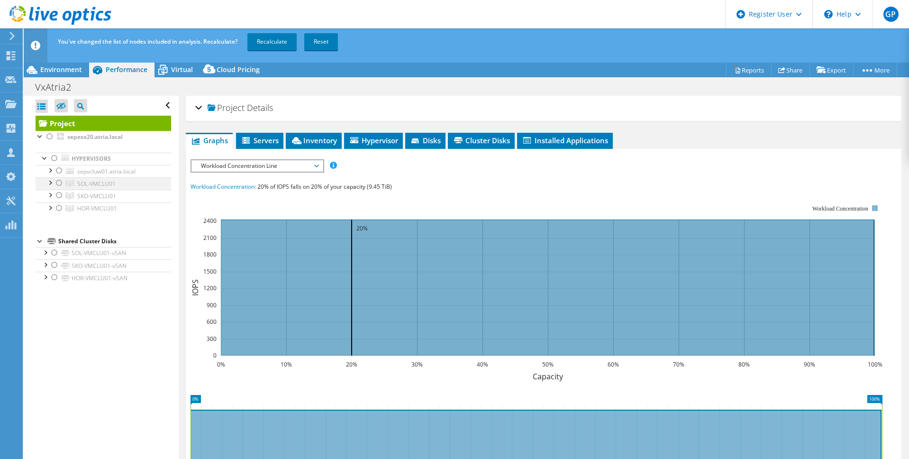
click at [59, 182] on div at bounding box center [58, 182] width 9 height 11
click at [258, 40] on link "Recalculate" at bounding box center [271, 41] width 49 height 17
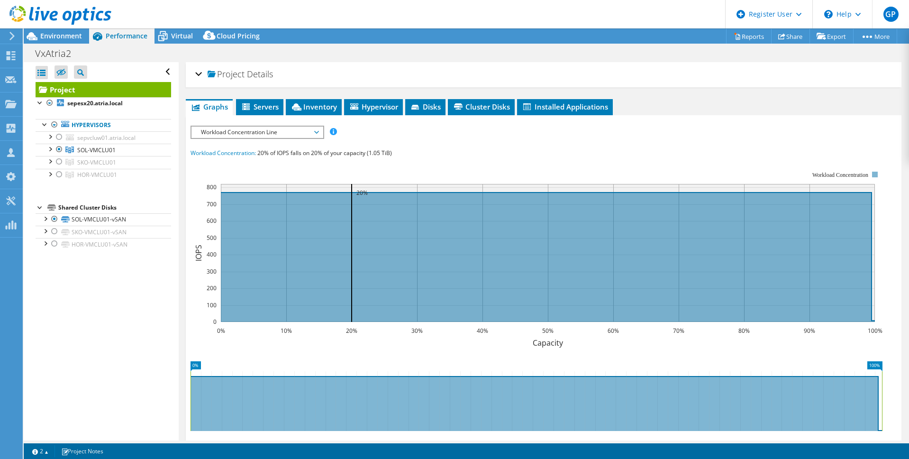
click at [227, 134] on span "Workload Concentration Line" at bounding box center [257, 132] width 122 height 11
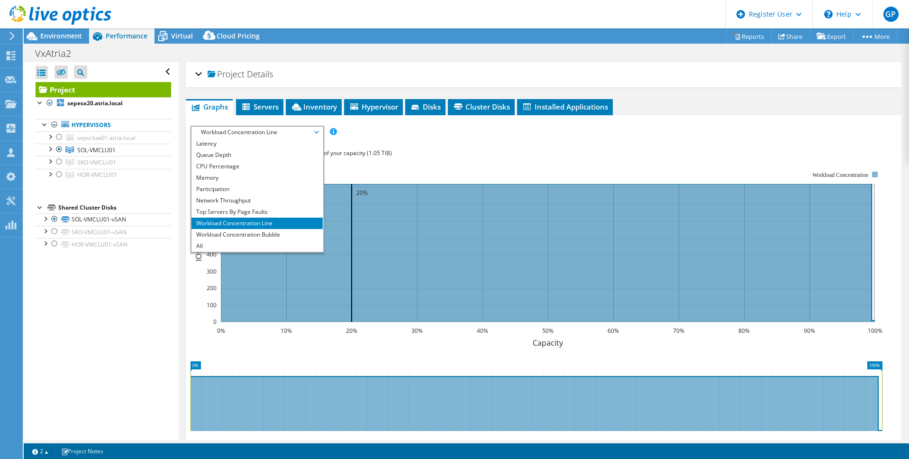
click at [227, 133] on span "Workload Concentration Line" at bounding box center [257, 132] width 122 height 11
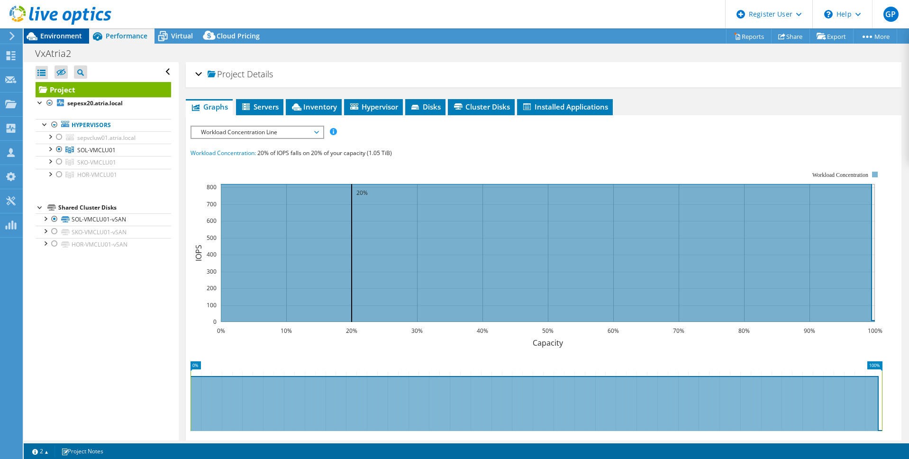
click at [73, 39] on span "Environment" at bounding box center [61, 35] width 42 height 9
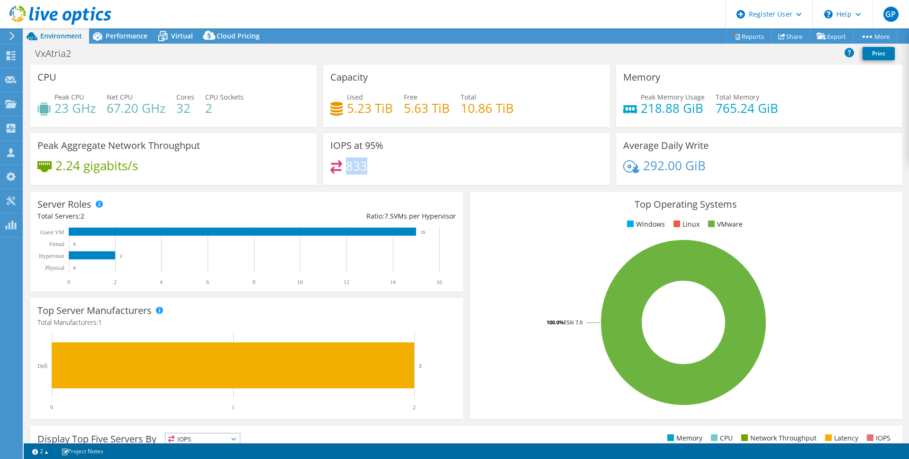
drag, startPoint x: 345, startPoint y: 167, endPoint x: 369, endPoint y: 169, distance: 23.3
click at [369, 169] on div "833" at bounding box center [466, 170] width 272 height 20
drag, startPoint x: 537, startPoint y: 162, endPoint x: 531, endPoint y: 168, distance: 8.7
click at [530, 165] on div "833" at bounding box center [466, 170] width 272 height 20
drag, startPoint x: 639, startPoint y: 109, endPoint x: 776, endPoint y: 113, distance: 137.5
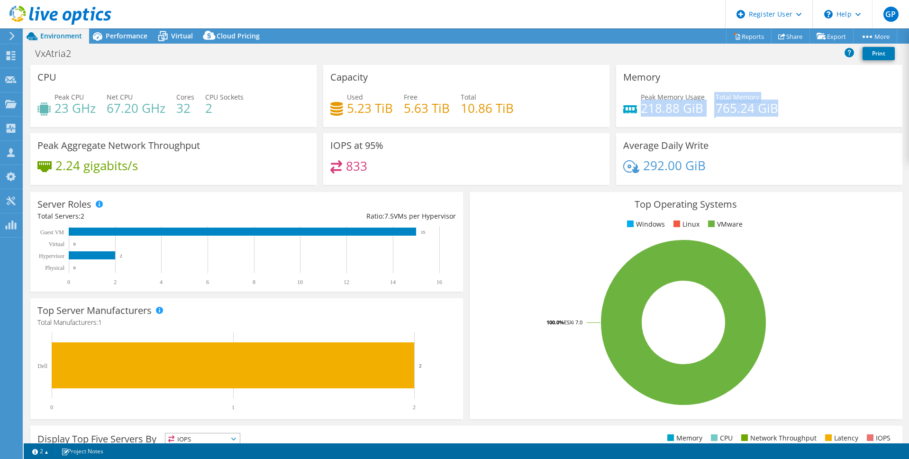
click at [776, 113] on div "Peak Memory Usage 218.88 GiB Total Memory 765.24 GiB" at bounding box center [759, 107] width 272 height 31
click at [791, 118] on div "Peak Memory Usage 218.88 GiB Total Memory 765.24 GiB" at bounding box center [759, 107] width 272 height 31
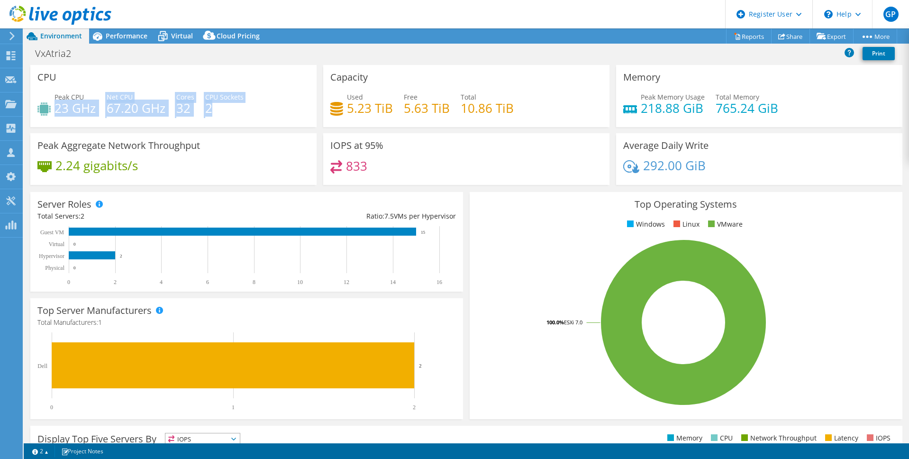
drag, startPoint x: 55, startPoint y: 108, endPoint x: 273, endPoint y: 125, distance: 219.1
click at [273, 125] on div "CPU Peak CPU 23 GHz Net CPU 67.20 GHz Cores 32 CPU Sockets 2" at bounding box center [173, 96] width 286 height 62
drag, startPoint x: 271, startPoint y: 120, endPoint x: 259, endPoint y: 145, distance: 28.2
click at [261, 136] on div "CPU Peak CPU 23 GHz Net CPU 67.20 GHz Cores 32 CPU Sockets 2 Capacity Used 5.23…" at bounding box center [466, 128] width 878 height 126
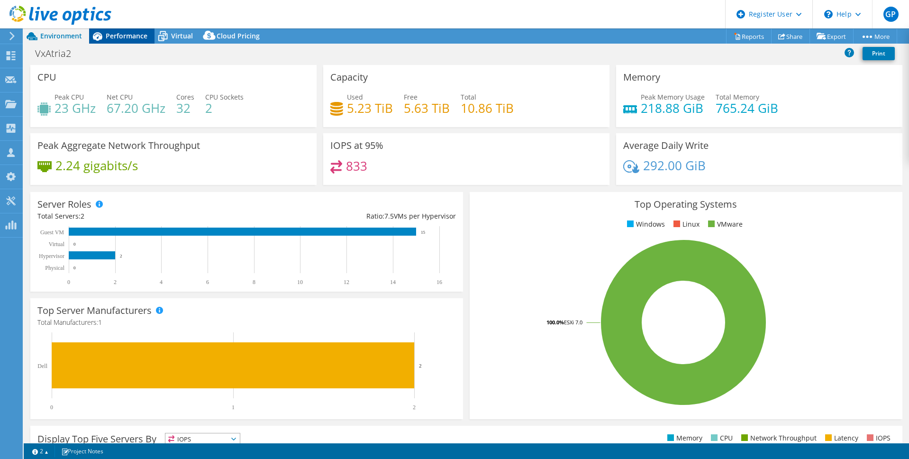
click at [126, 38] on span "Performance" at bounding box center [127, 35] width 42 height 9
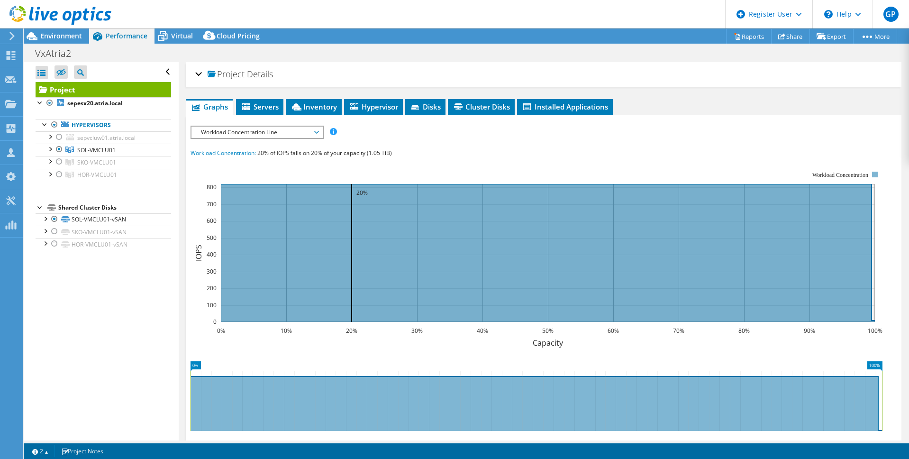
click at [213, 123] on div "IOPS Disk Throughput IO Size Latency Queue Depth CPU Percentage Memory Page Fau…" at bounding box center [543, 298] width 706 height 355
click at [215, 132] on span "Workload Concentration Line" at bounding box center [257, 132] width 122 height 11
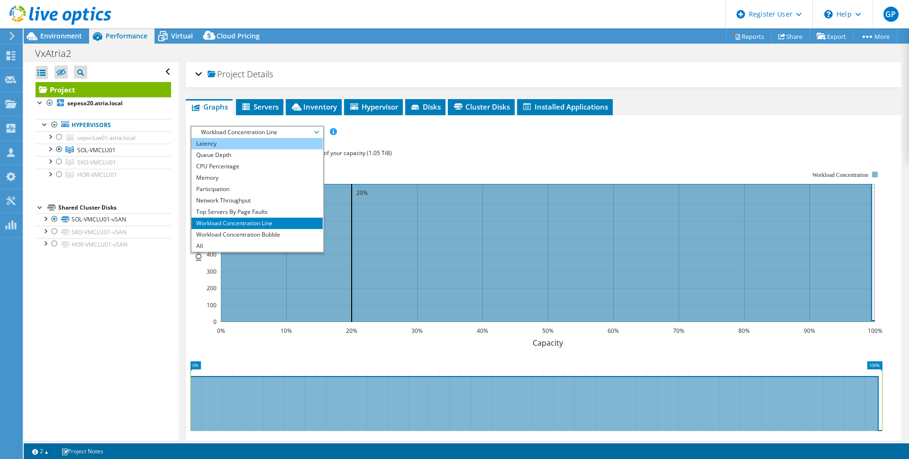
click at [259, 139] on li "Latency" at bounding box center [256, 143] width 131 height 11
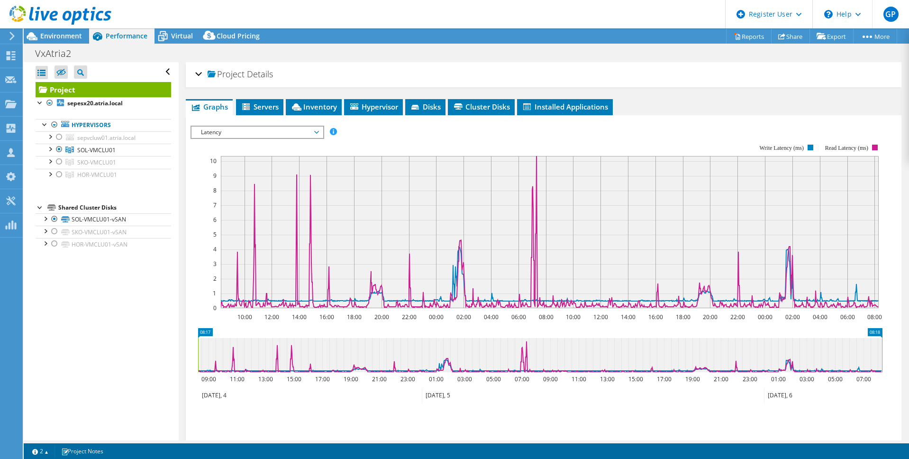
click at [422, 139] on rect at bounding box center [536, 226] width 692 height 190
click at [59, 174] on div at bounding box center [58, 174] width 9 height 11
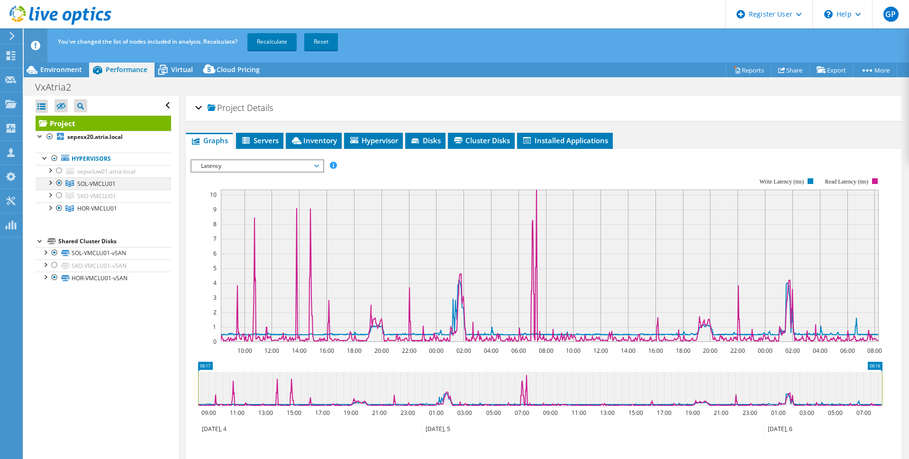
click at [60, 183] on div at bounding box center [58, 182] width 9 height 11
click at [264, 36] on link "Recalculate" at bounding box center [271, 41] width 49 height 17
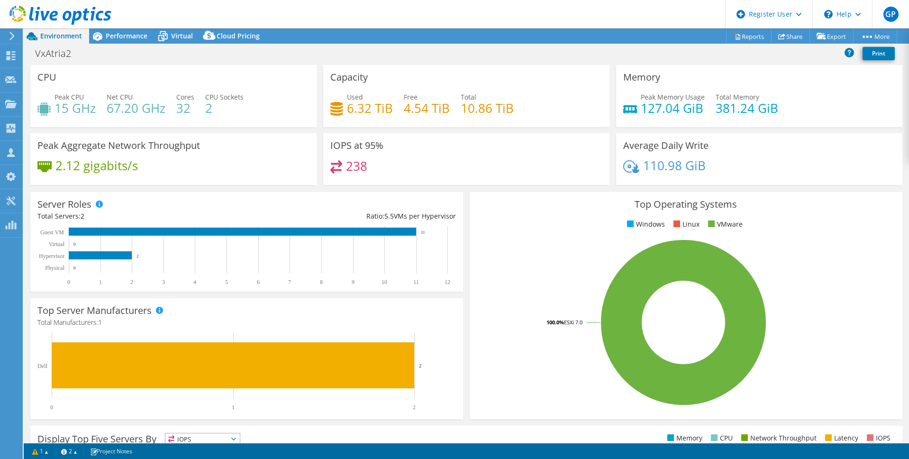
select select "USD"
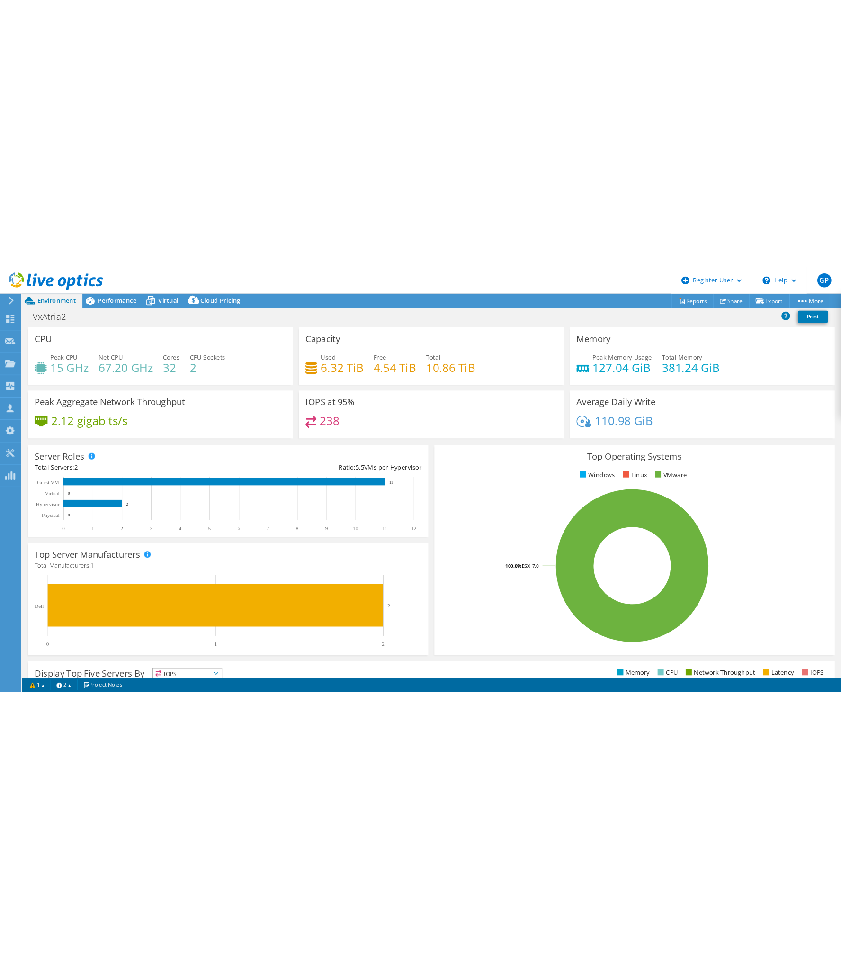
scroll to position [34, 0]
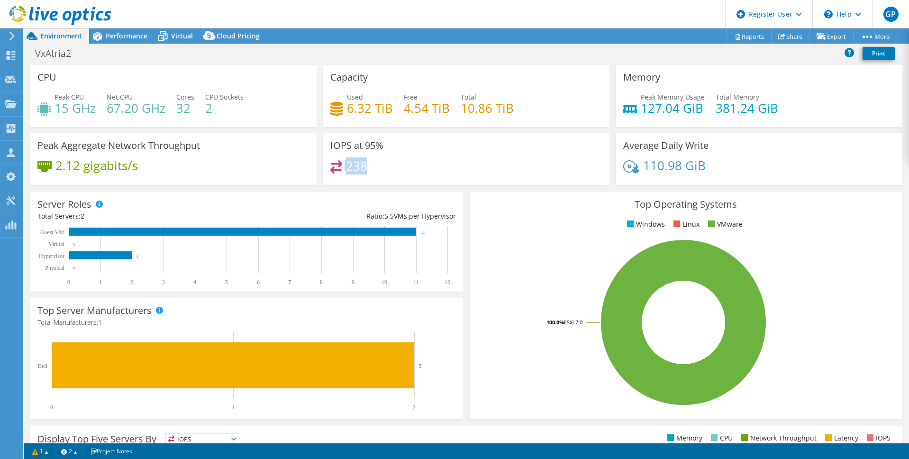
click at [334, 170] on div "238" at bounding box center [466, 170] width 272 height 20
drag, startPoint x: 423, startPoint y: 161, endPoint x: 564, endPoint y: 167, distance: 141.4
click at [423, 163] on div "238" at bounding box center [466, 170] width 272 height 20
click at [126, 39] on span "Performance" at bounding box center [127, 35] width 42 height 9
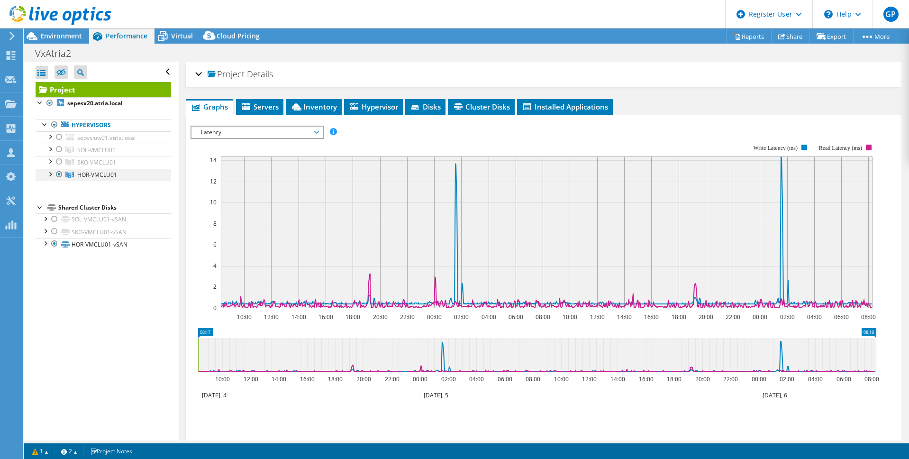
click at [58, 173] on div at bounding box center [58, 174] width 9 height 11
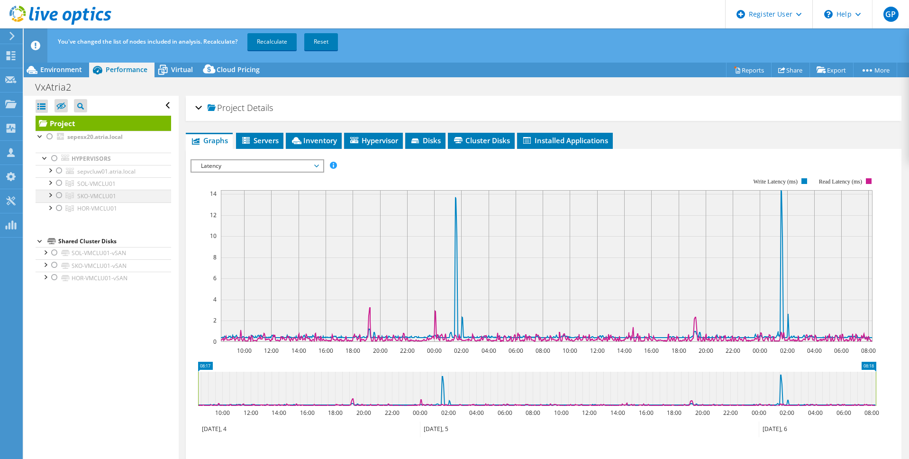
click at [60, 196] on div at bounding box center [58, 195] width 9 height 11
click at [275, 45] on link "Recalculate" at bounding box center [271, 41] width 49 height 17
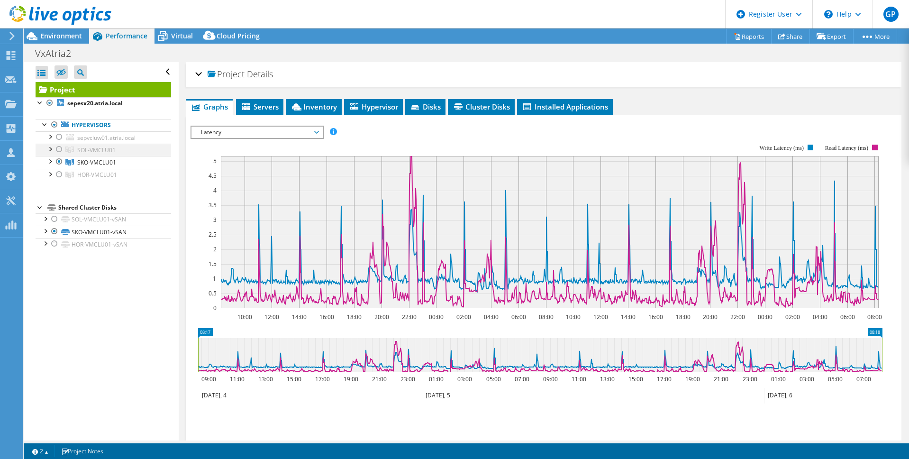
click at [59, 149] on div at bounding box center [58, 149] width 9 height 11
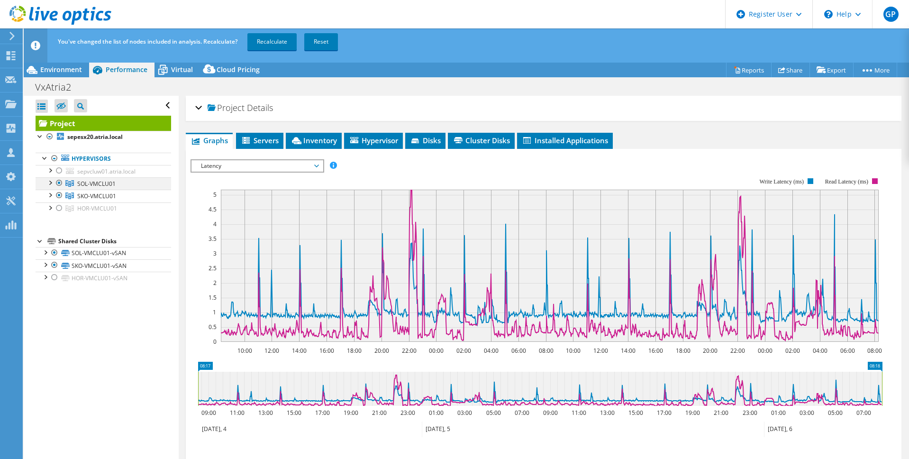
click at [58, 184] on div at bounding box center [58, 182] width 9 height 11
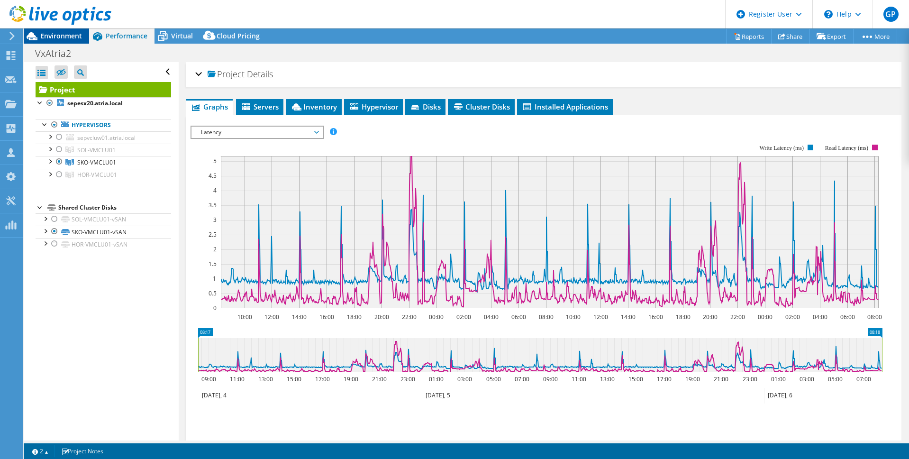
click at [52, 38] on span "Environment" at bounding box center [61, 35] width 42 height 9
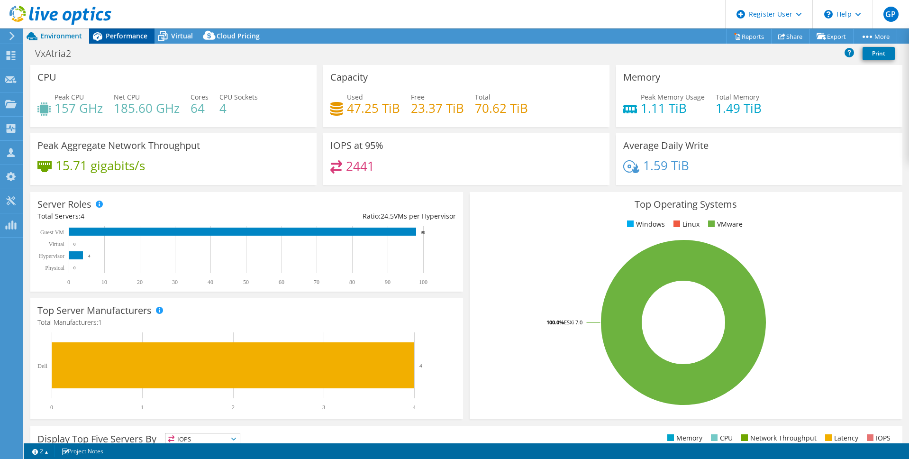
click at [130, 33] on span "Performance" at bounding box center [127, 35] width 42 height 9
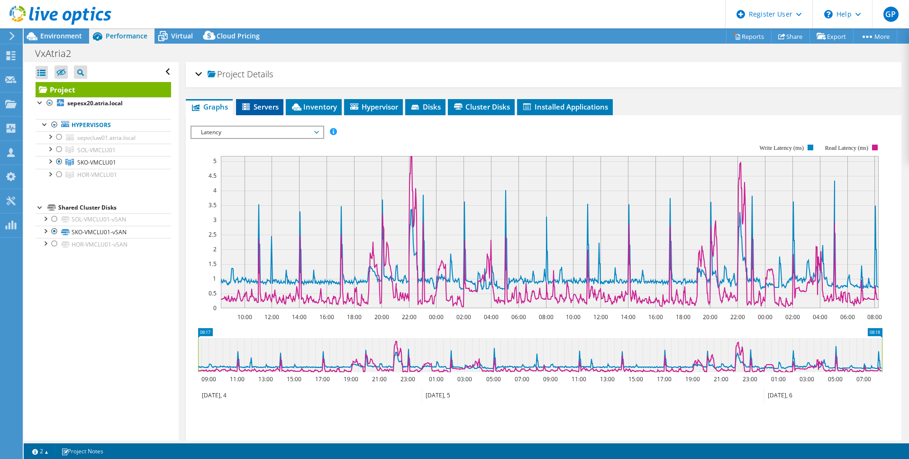
click at [262, 105] on span "Servers" at bounding box center [260, 106] width 38 height 9
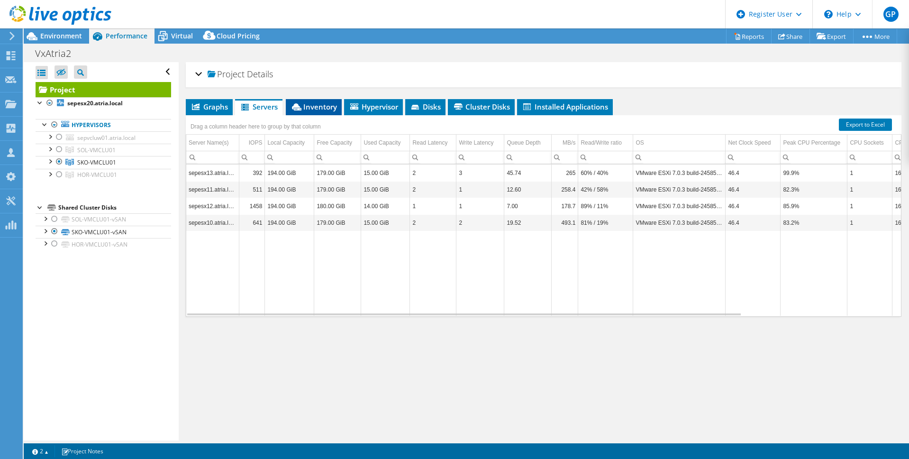
click at [303, 103] on span "Inventory" at bounding box center [313, 106] width 46 height 9
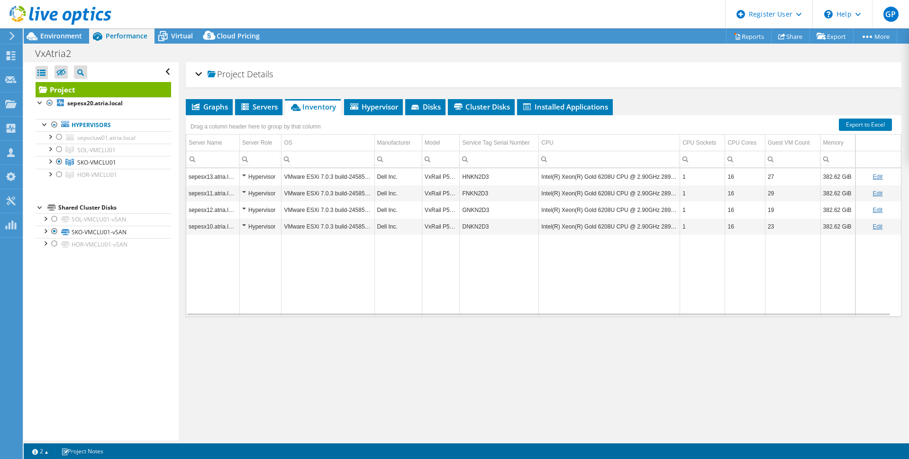
click at [52, 30] on div at bounding box center [55, 16] width 111 height 32
click at [53, 32] on span "Environment" at bounding box center [61, 35] width 42 height 9
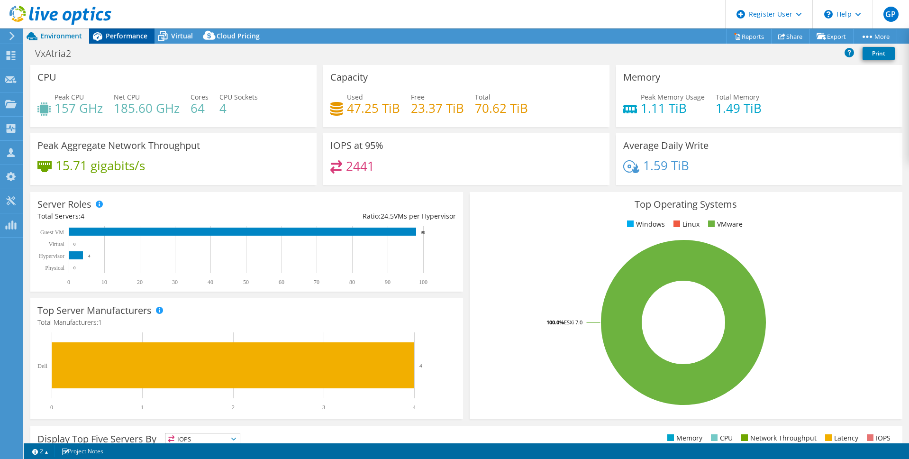
click at [119, 32] on span "Performance" at bounding box center [127, 35] width 42 height 9
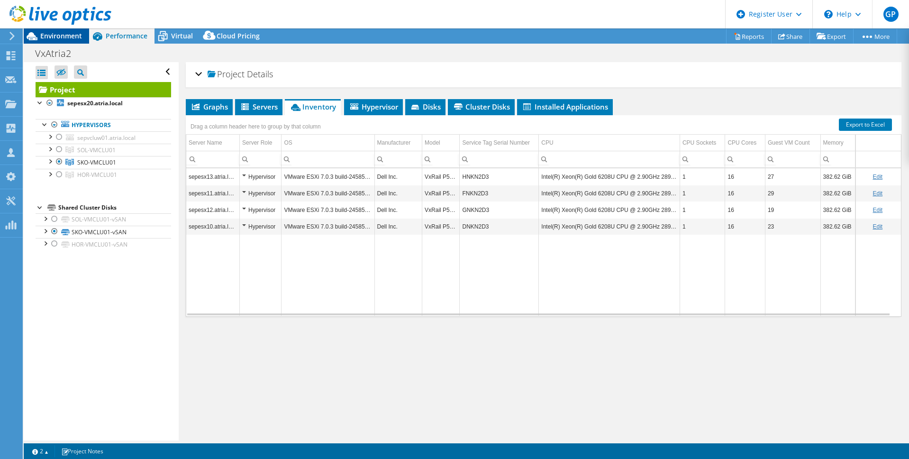
click at [73, 33] on span "Environment" at bounding box center [61, 35] width 42 height 9
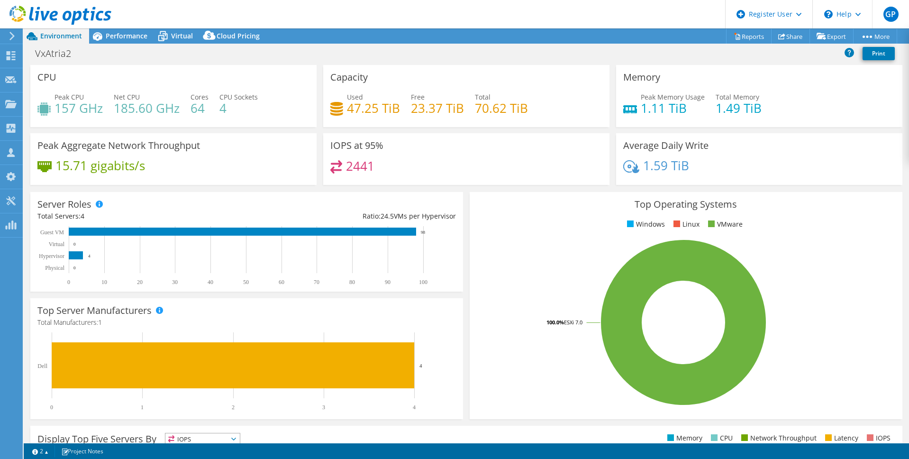
click at [537, 165] on div "2441" at bounding box center [466, 170] width 272 height 20
click at [126, 35] on span "Performance" at bounding box center [127, 35] width 42 height 9
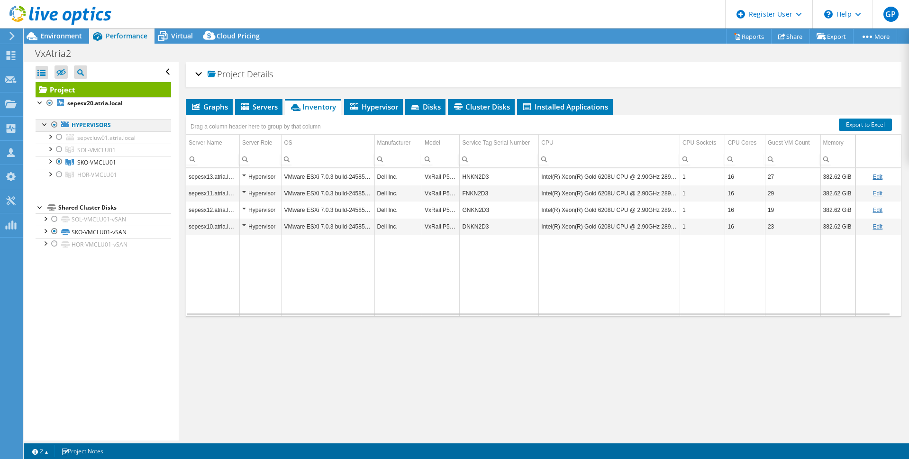
click at [53, 125] on div at bounding box center [54, 124] width 9 height 11
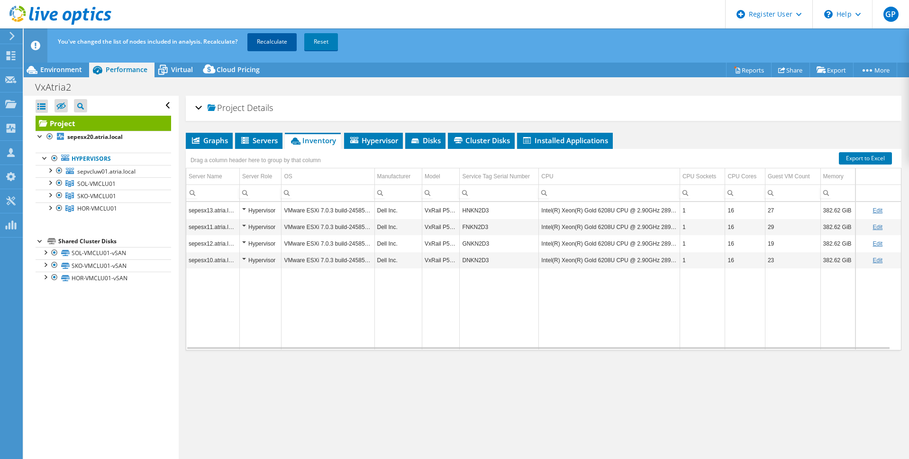
click at [264, 42] on link "Recalculate" at bounding box center [271, 41] width 49 height 17
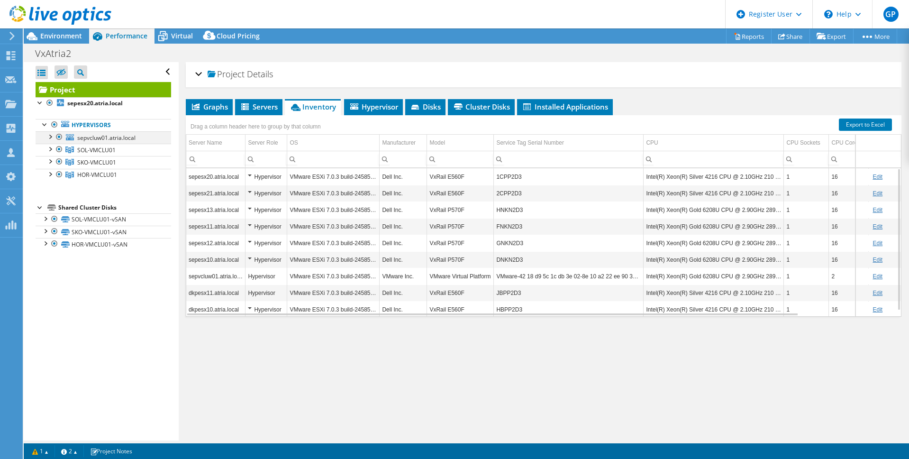
click at [59, 137] on div at bounding box center [58, 136] width 9 height 11
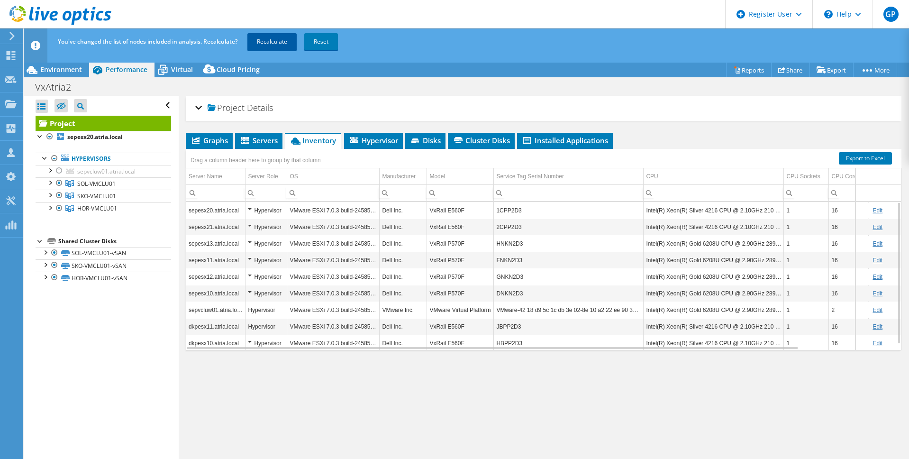
click at [271, 42] on link "Recalculate" at bounding box center [271, 41] width 49 height 17
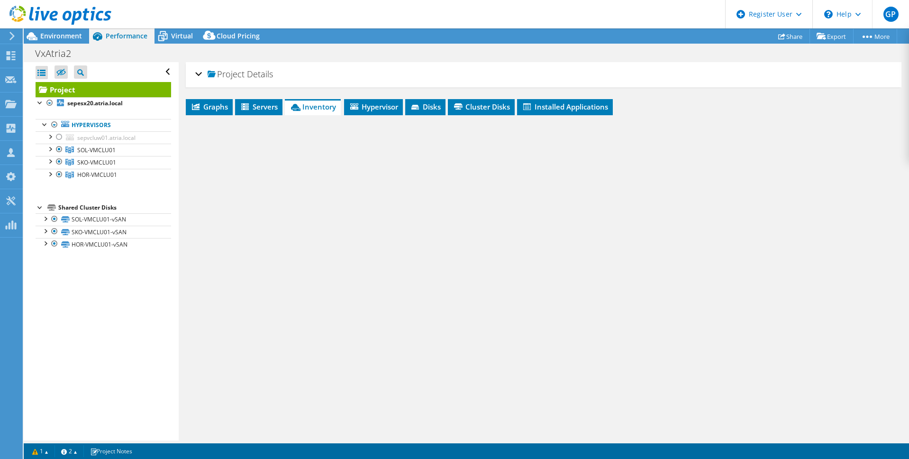
drag, startPoint x: 72, startPoint y: 32, endPoint x: 126, endPoint y: 397, distance: 369.3
click at [72, 32] on span "Environment" at bounding box center [61, 35] width 42 height 9
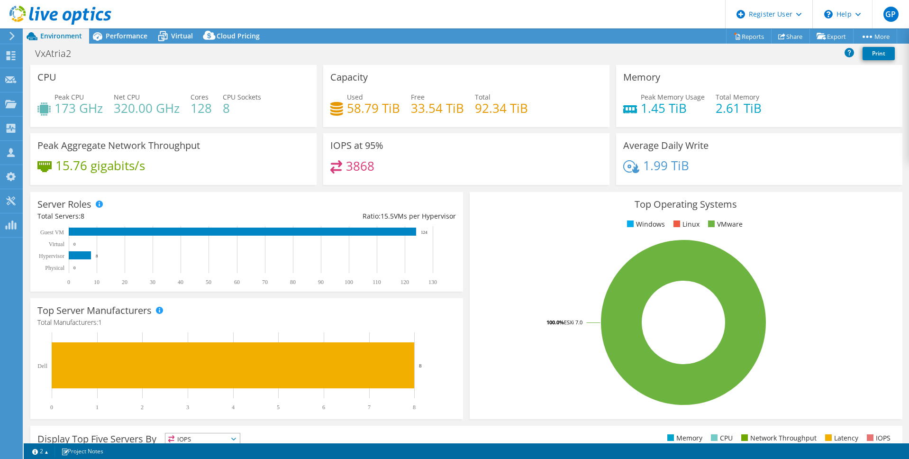
drag, startPoint x: 493, startPoint y: 53, endPoint x: 499, endPoint y: 69, distance: 17.4
click at [493, 53] on div "VxAtria2 Print" at bounding box center [466, 54] width 885 height 18
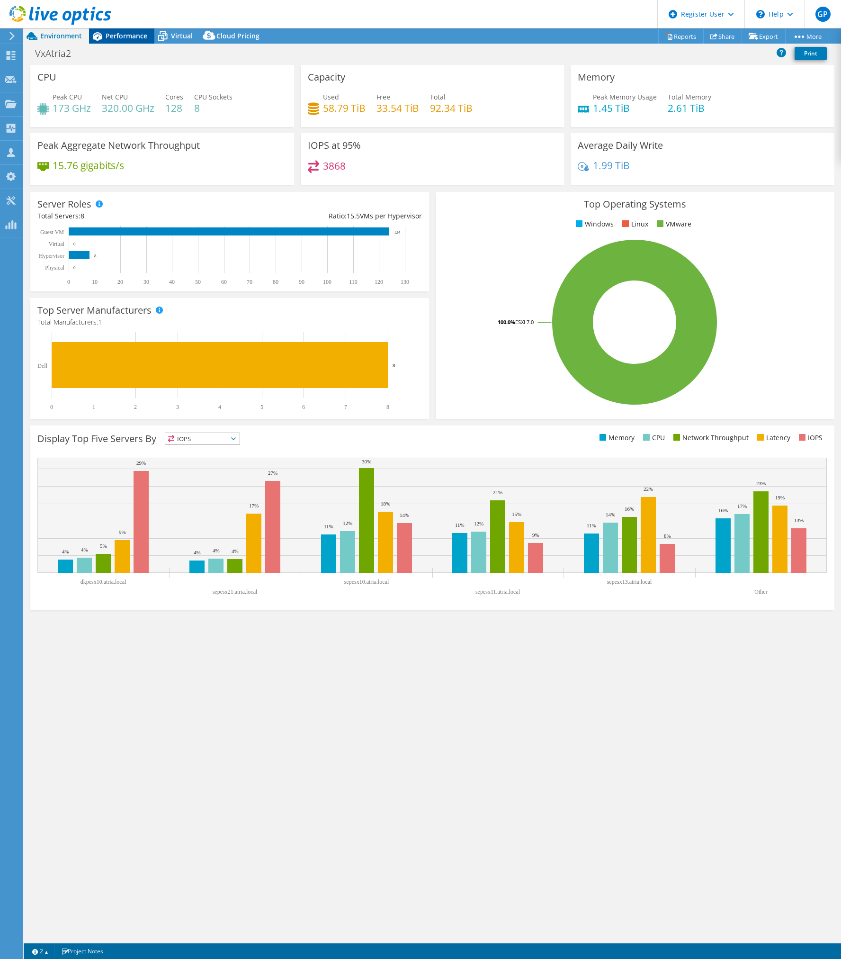
click at [132, 34] on span "Performance" at bounding box center [127, 35] width 42 height 9
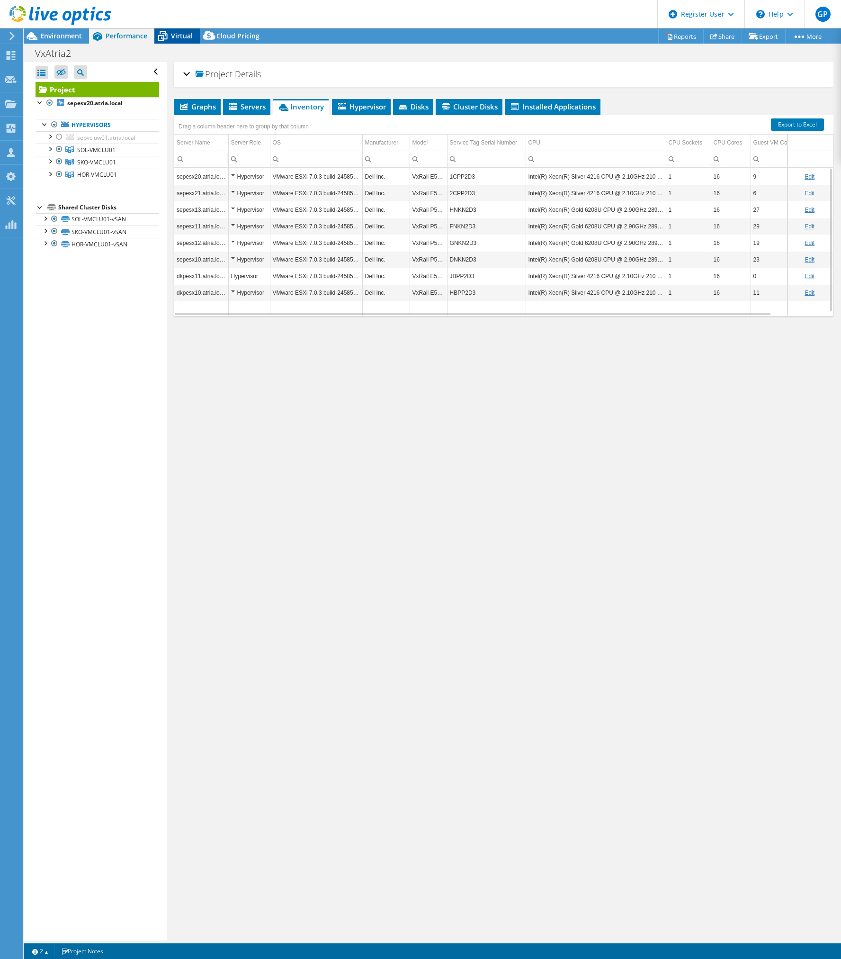
click at [171, 33] on div "Virtual" at bounding box center [176, 35] width 45 height 15
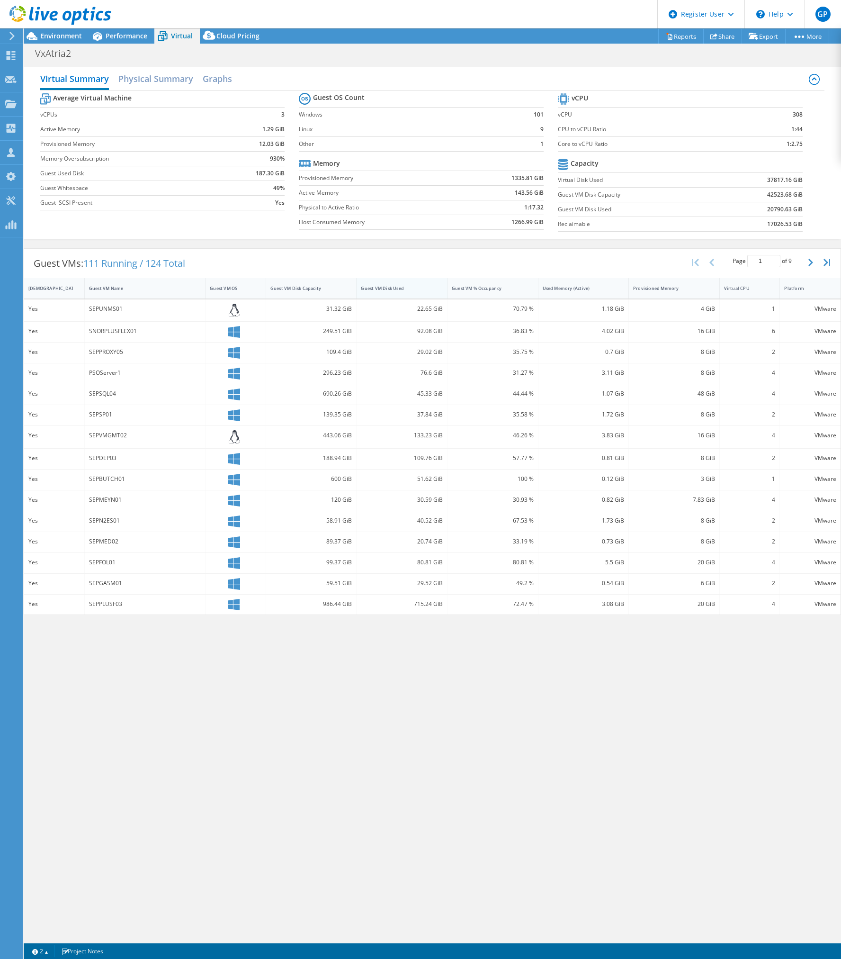
click at [378, 287] on div "Guest VM Disk Used" at bounding box center [396, 288] width 71 height 6
click at [391, 283] on div "Guest VM Disk Used" at bounding box center [396, 288] width 79 height 15
click at [132, 458] on div "Virtual Summary Physical Summary Graphs Average Virtual Machine vCPUs 3 Active …" at bounding box center [433, 501] width 818 height 878
click at [47, 37] on span "Environment" at bounding box center [61, 35] width 42 height 9
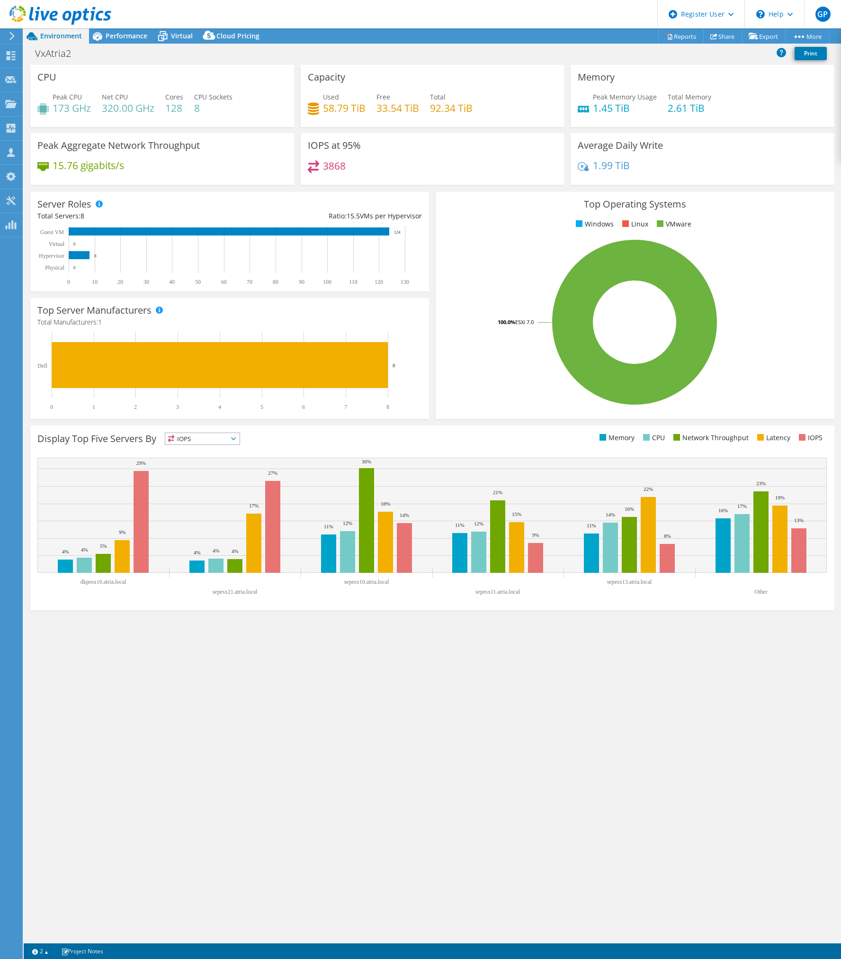
drag, startPoint x: 351, startPoint y: 909, endPoint x: 346, endPoint y: 904, distance: 7.4
click at [351, 458] on div "CPU Peak CPU 173 GHz Net CPU 320.00 GHz Cores 128 CPU Sockets 8 Capacity Used 5…" at bounding box center [433, 504] width 818 height 878
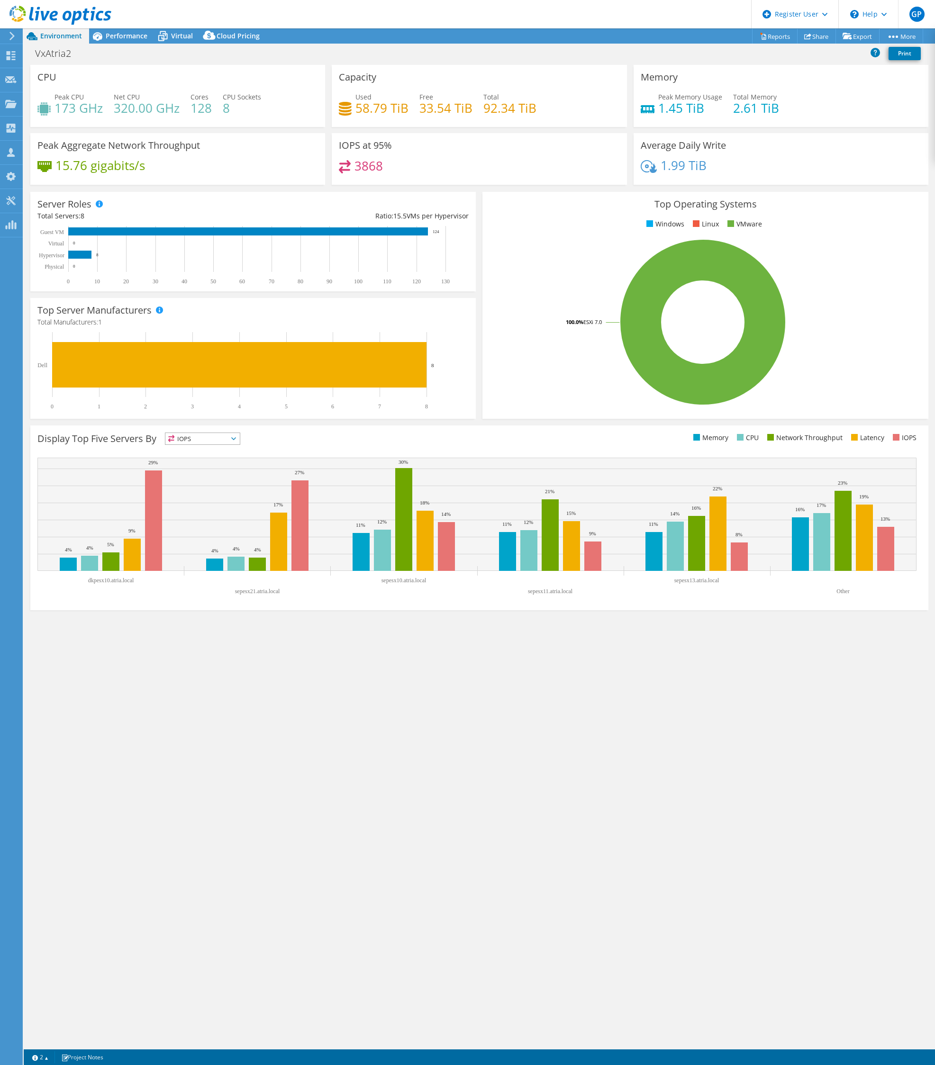
select select "USD"
